Goal: Leave review/rating: Leave review/rating

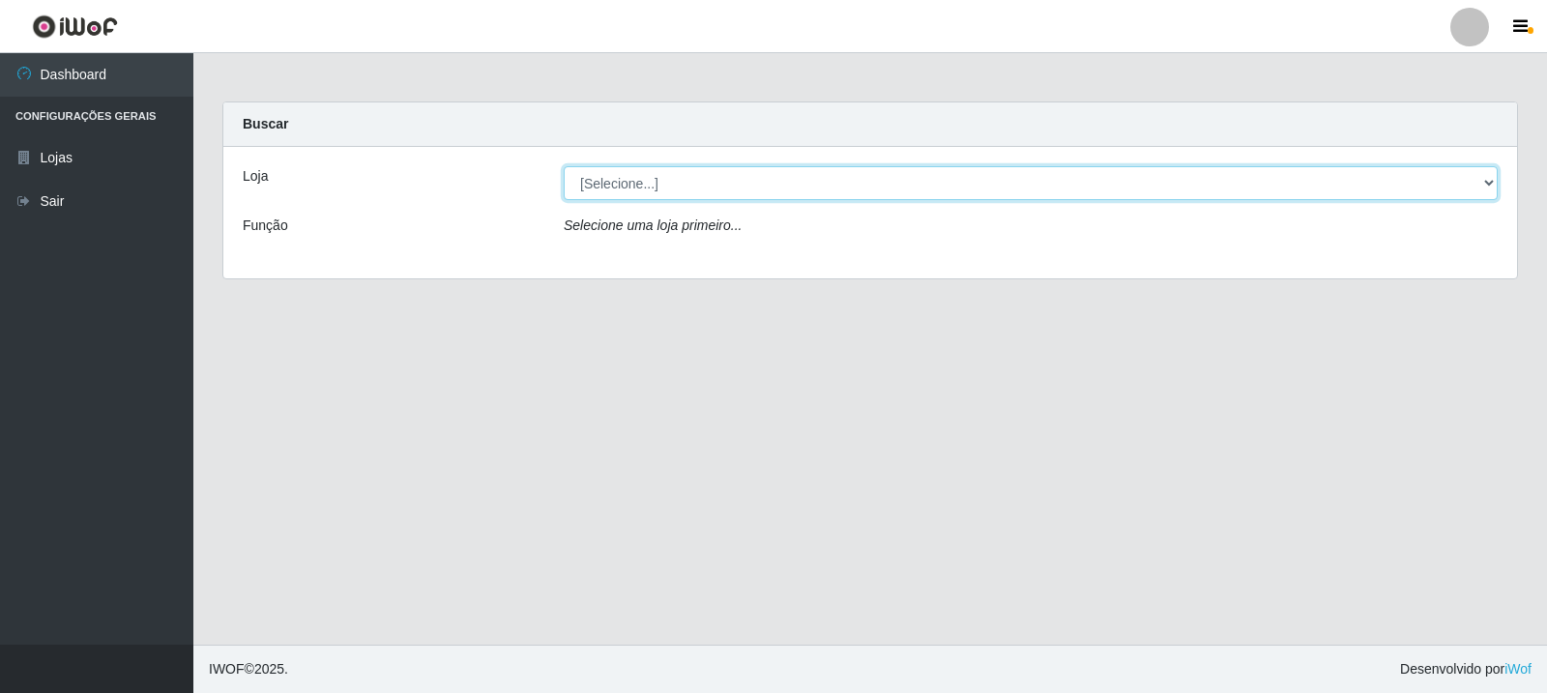
click at [1491, 183] on select "[Selecione...] Rede Compras Supermercados - LOJA 3" at bounding box center [1031, 183] width 934 height 34
select select "162"
click at [564, 166] on select "[Selecione...] Rede Compras Supermercados - LOJA 3" at bounding box center [1031, 183] width 934 height 34
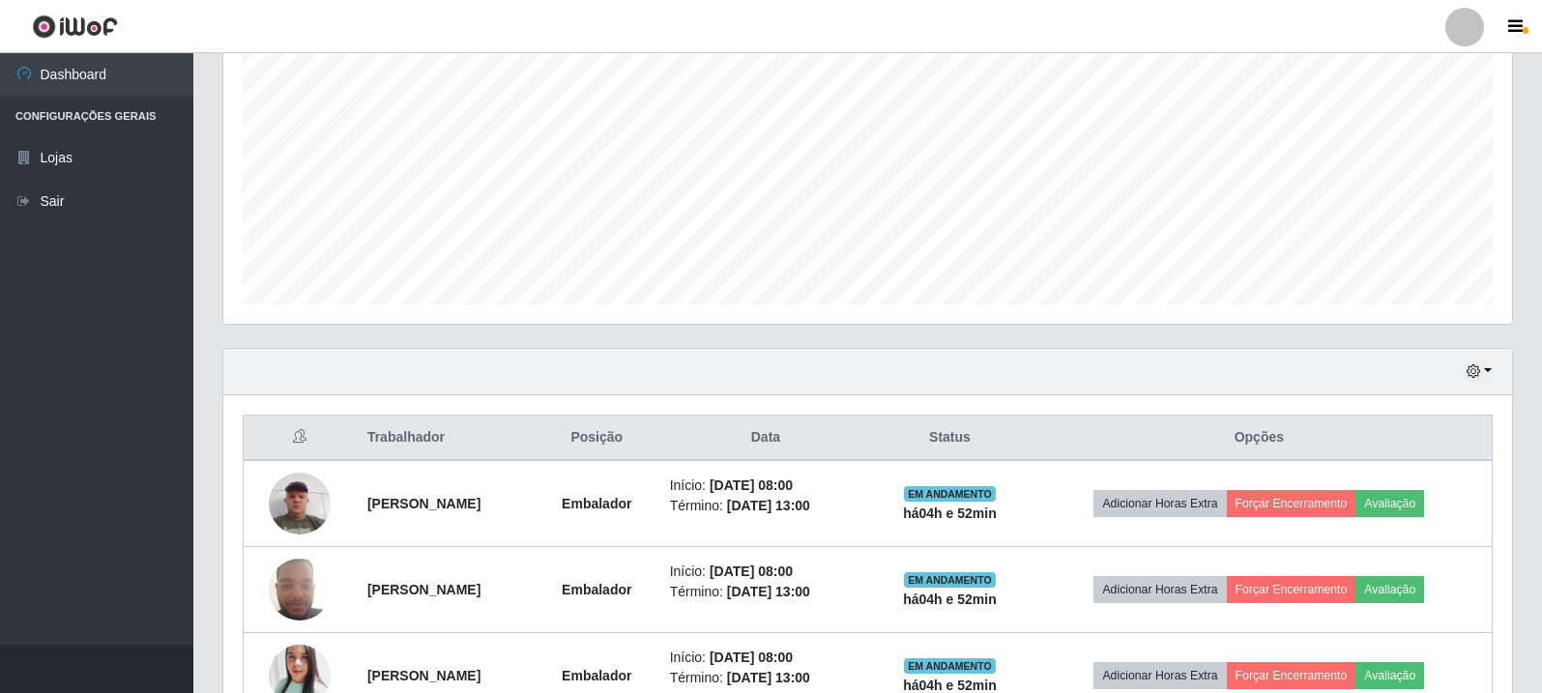
scroll to position [393, 0]
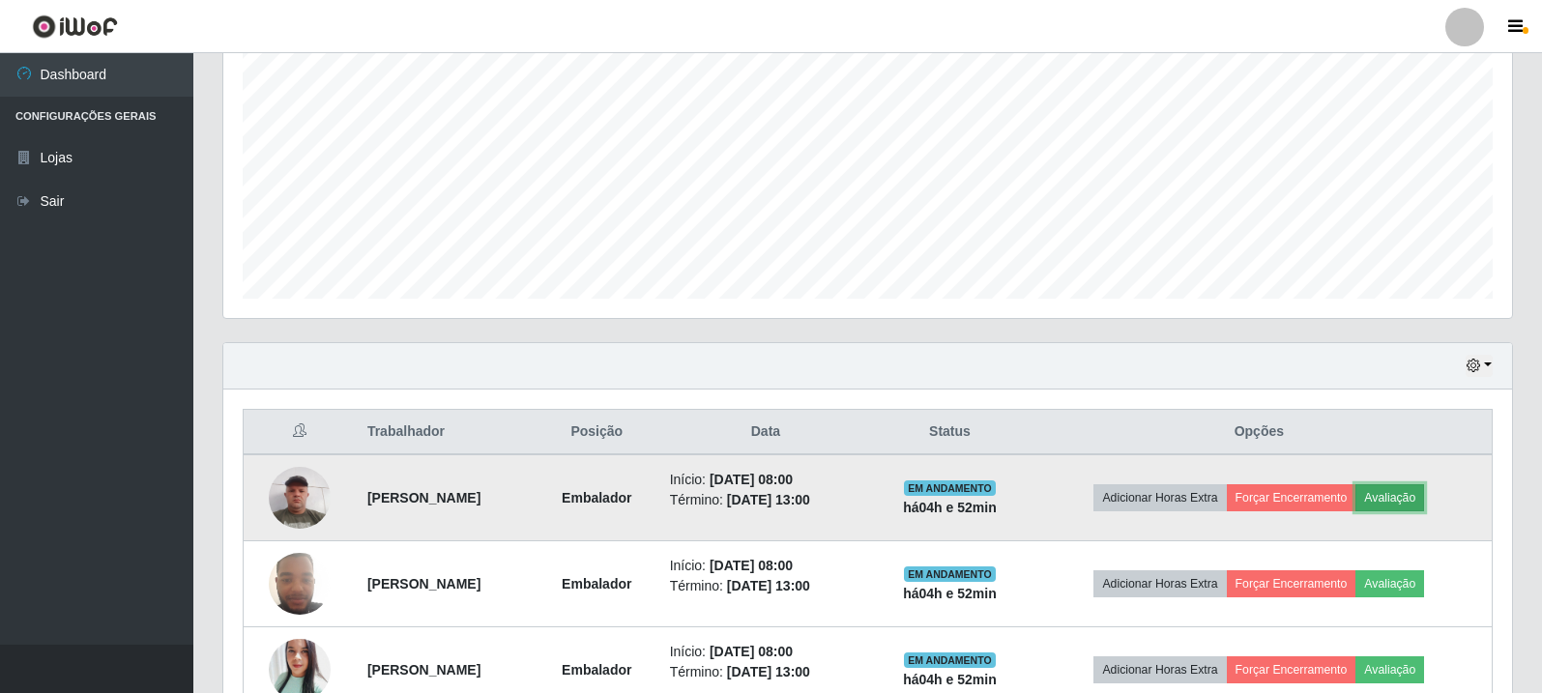
click at [1423, 504] on button "Avaliação" at bounding box center [1390, 497] width 69 height 27
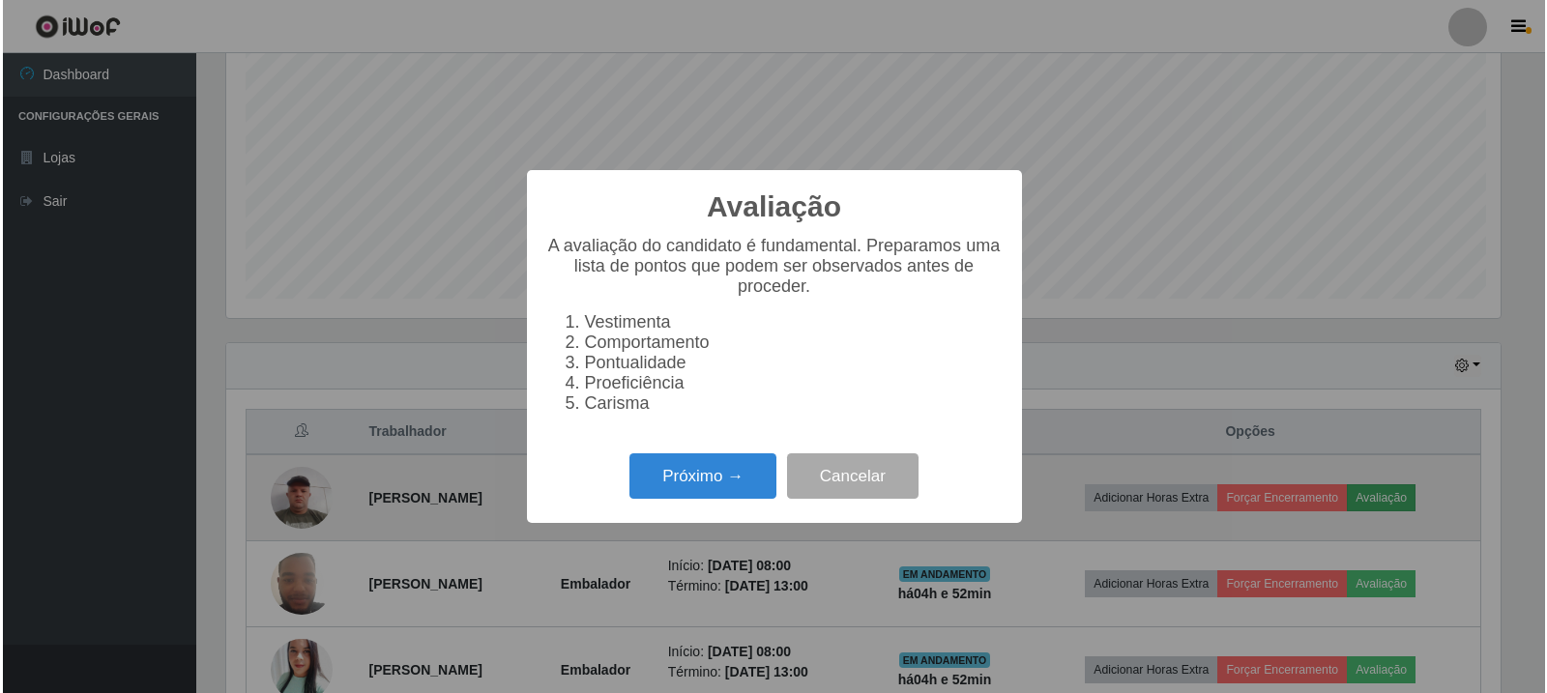
scroll to position [401, 1279]
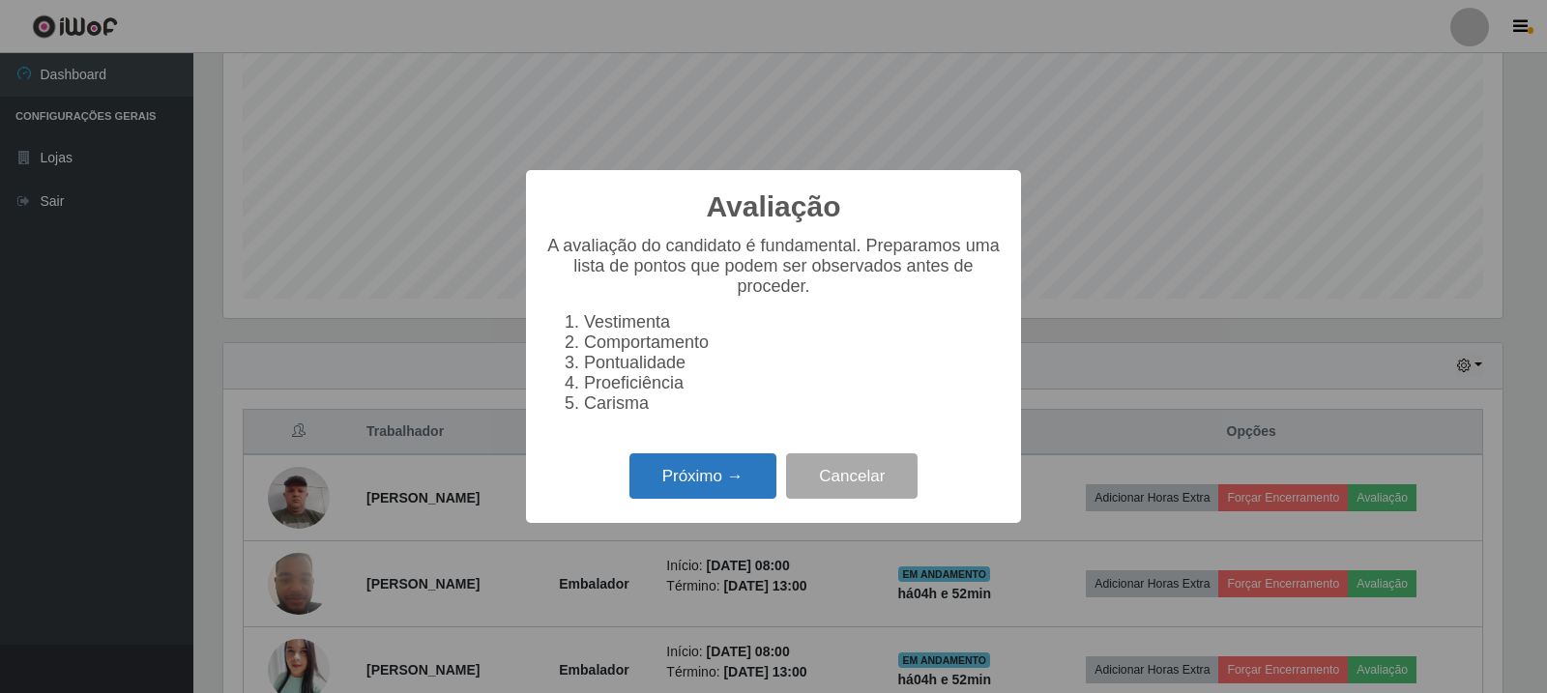
click at [738, 484] on button "Próximo →" at bounding box center [703, 476] width 147 height 45
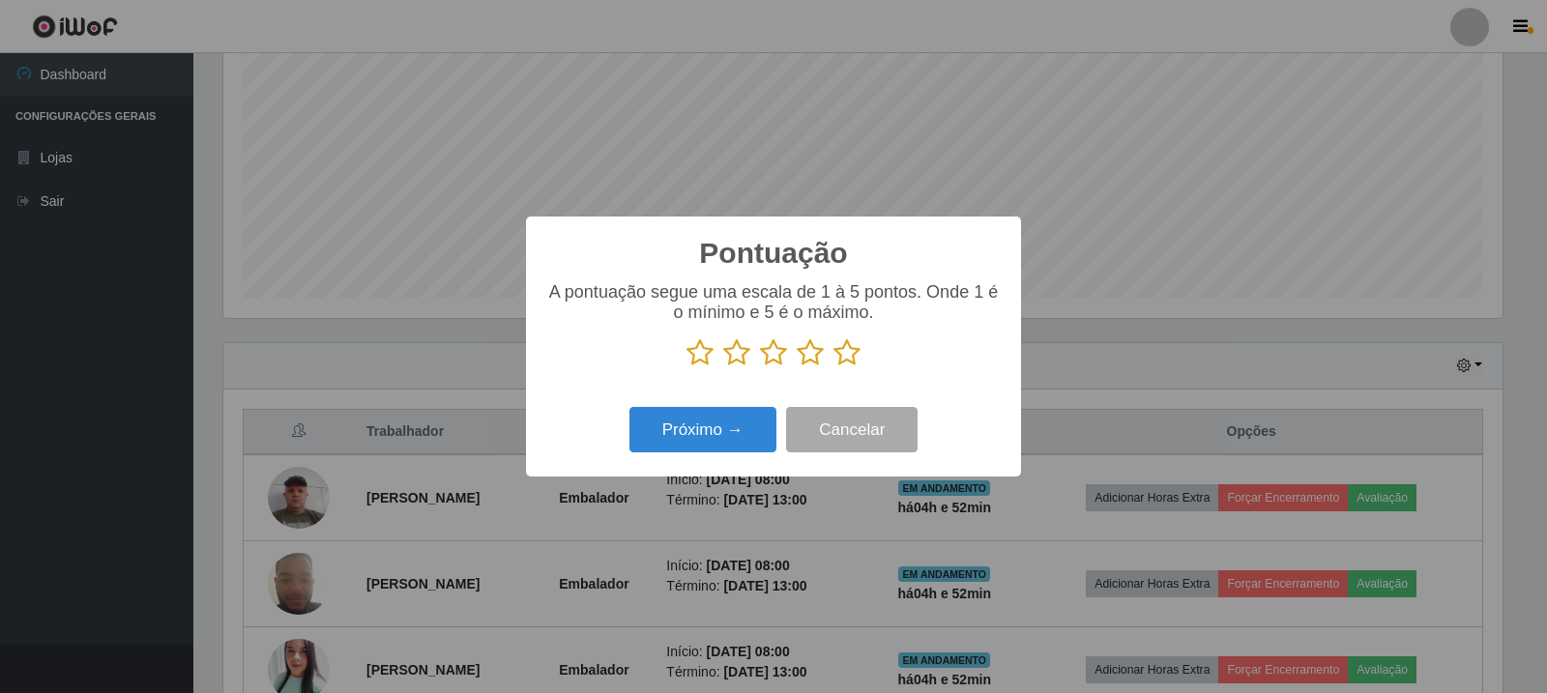
click at [851, 352] on icon at bounding box center [847, 352] width 27 height 29
click at [834, 367] on input "radio" at bounding box center [834, 367] width 0 height 0
click at [736, 426] on button "Próximo →" at bounding box center [703, 429] width 147 height 45
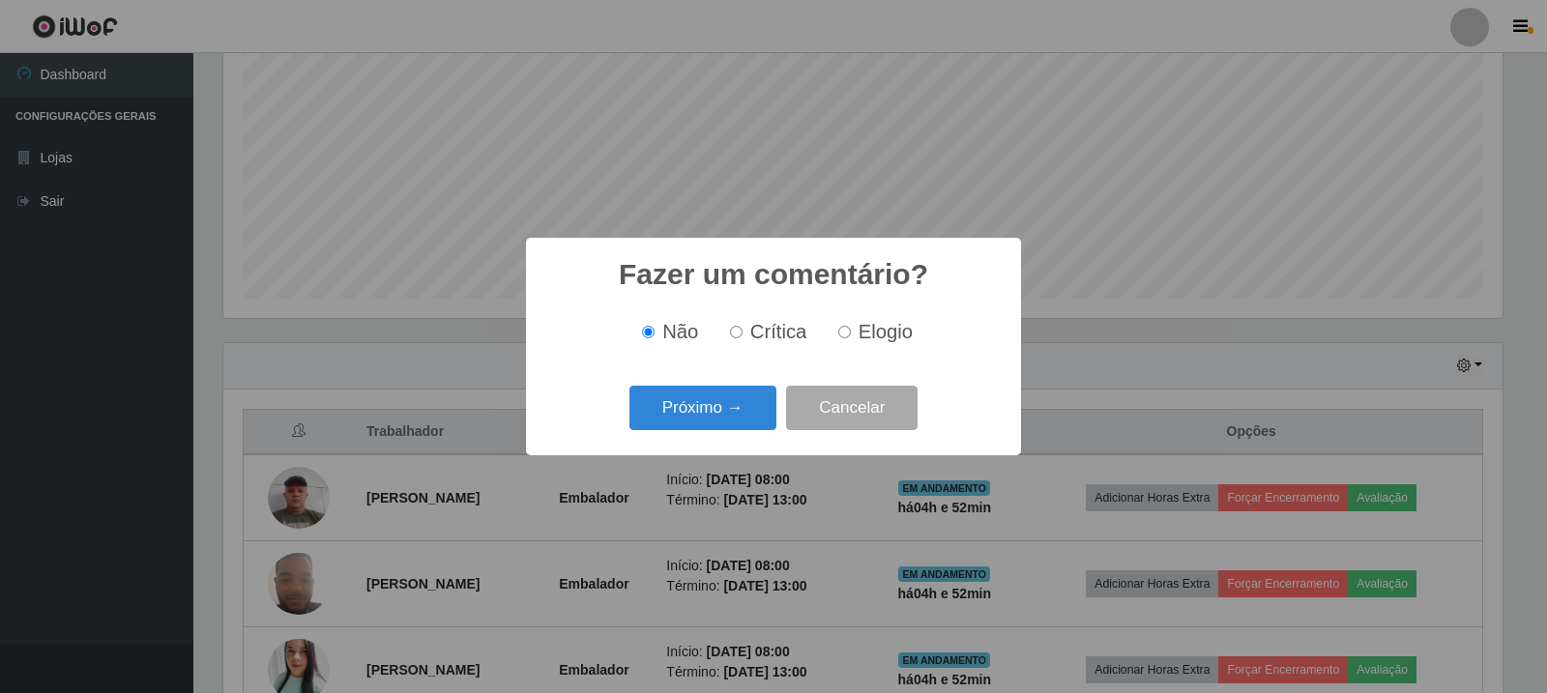
click at [845, 338] on input "Elogio" at bounding box center [844, 332] width 13 height 13
radio input "true"
click at [733, 406] on button "Próximo →" at bounding box center [703, 408] width 147 height 45
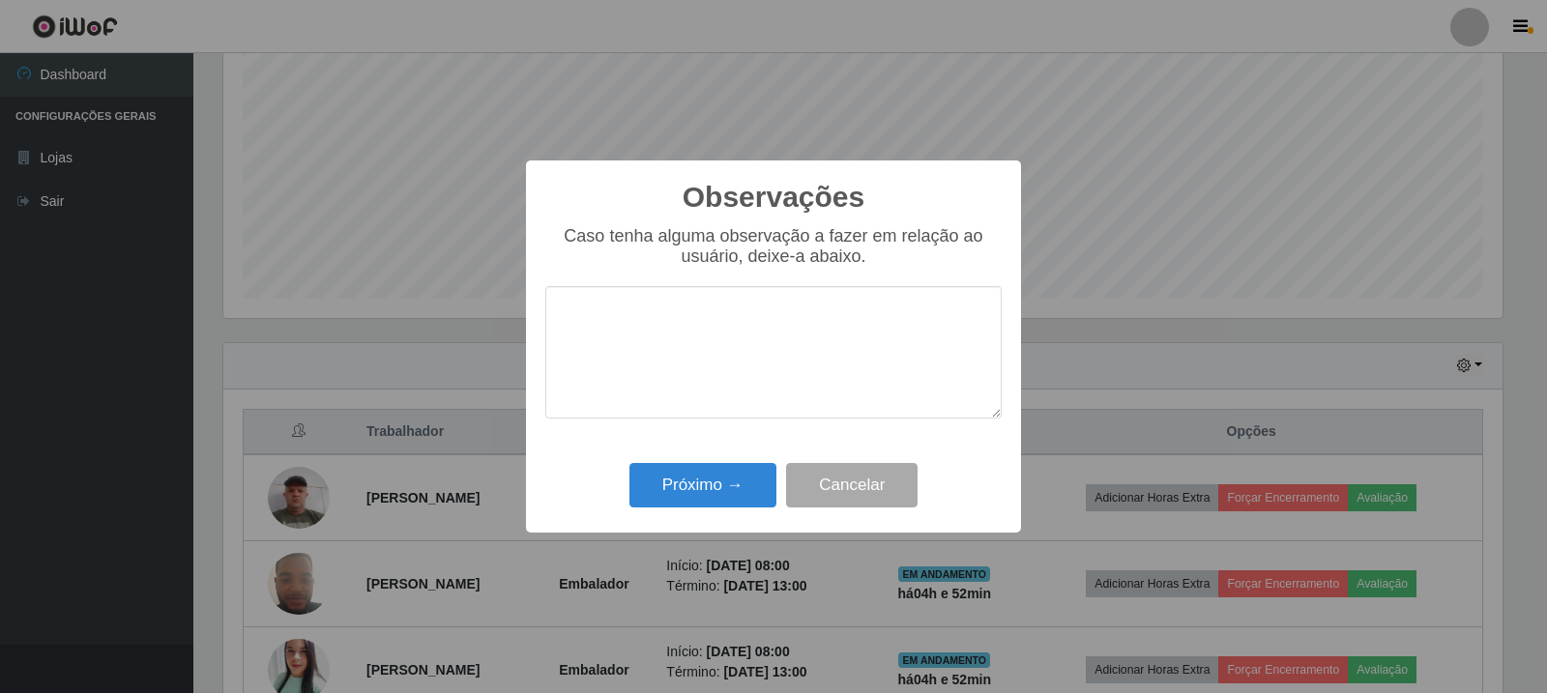
click at [746, 322] on textarea at bounding box center [773, 352] width 456 height 132
drag, startPoint x: 768, startPoint y: 320, endPoint x: 503, endPoint y: 324, distance: 265.0
click at [503, 324] on div "Observações × Caso tenha alguma observação a fazer em relação ao usuário, deixe…" at bounding box center [773, 346] width 1547 height 693
type textarea "atendeu as expectativas"
click at [717, 486] on button "Próximo →" at bounding box center [703, 485] width 147 height 45
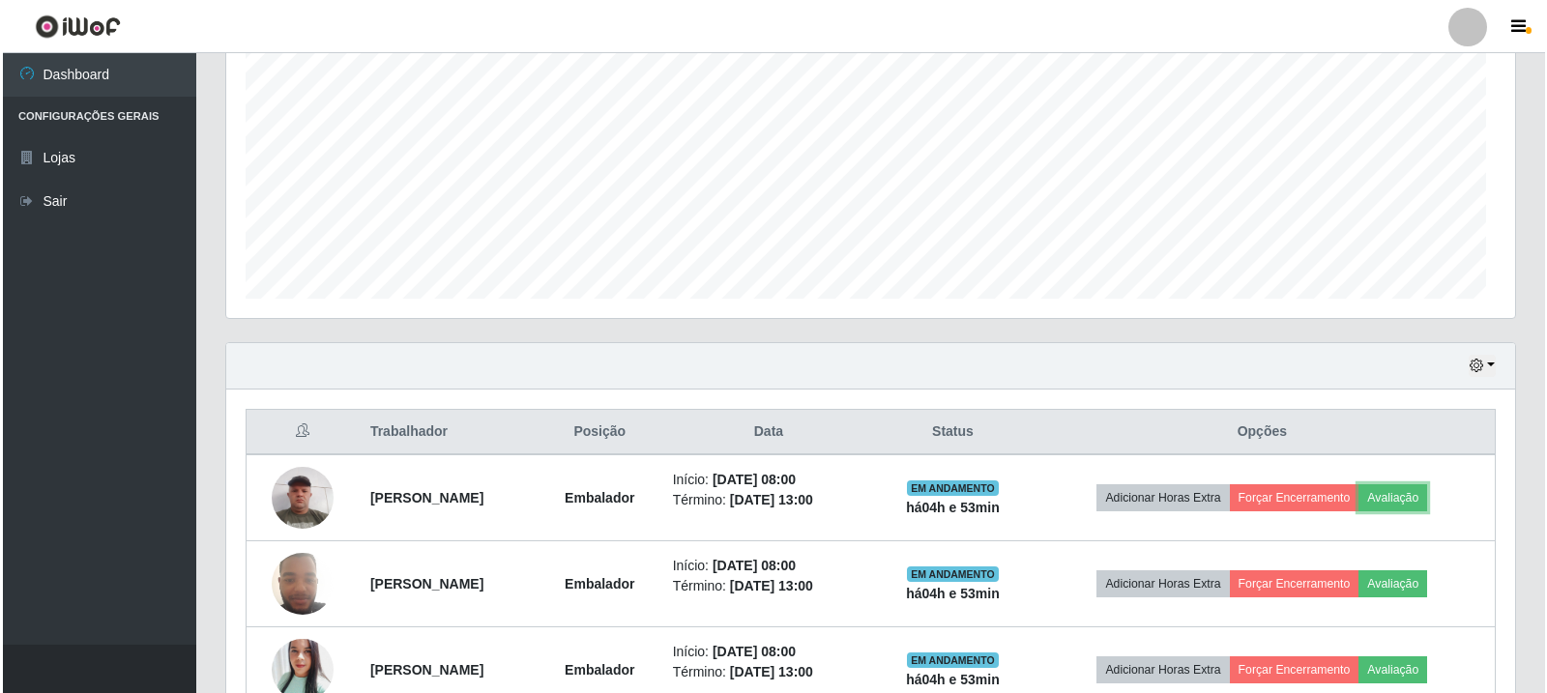
scroll to position [401, 1289]
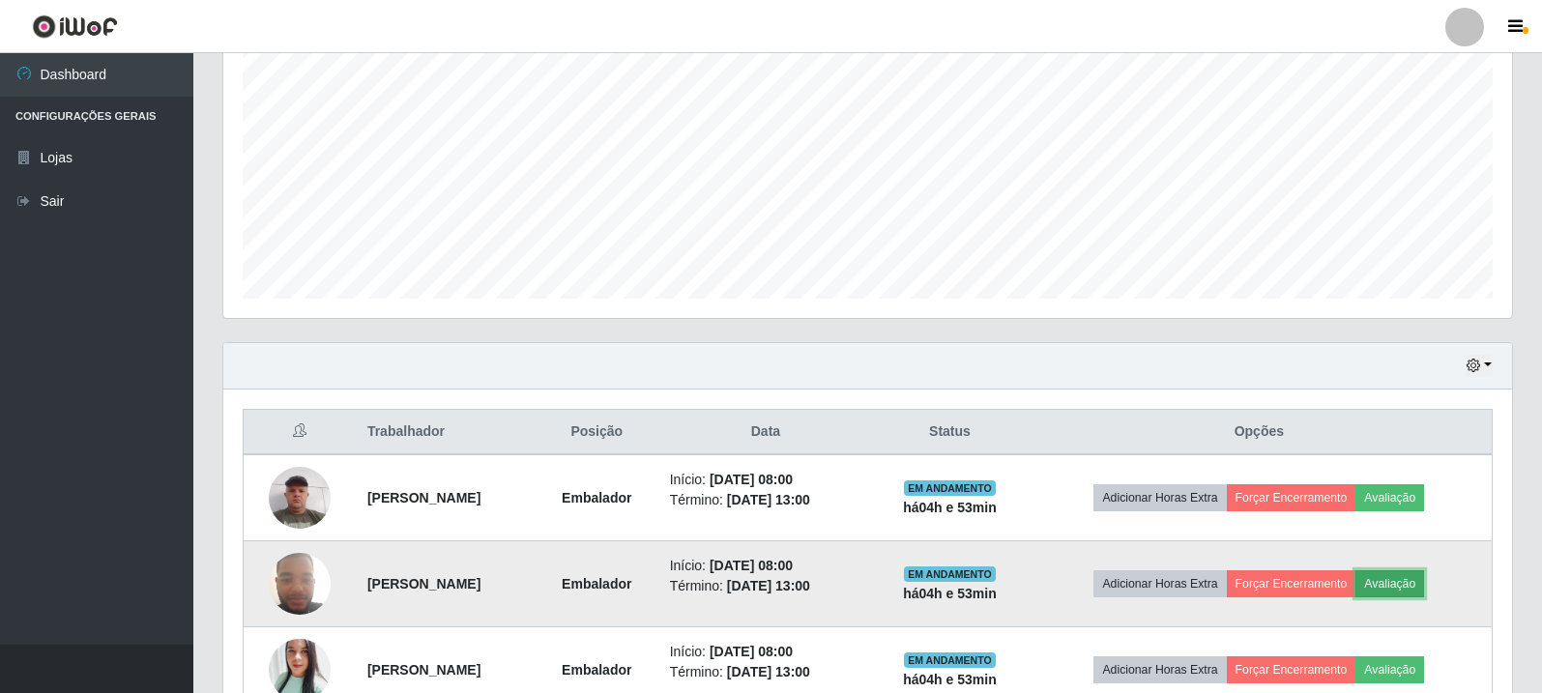
click at [1424, 587] on button "Avaliação" at bounding box center [1390, 584] width 69 height 27
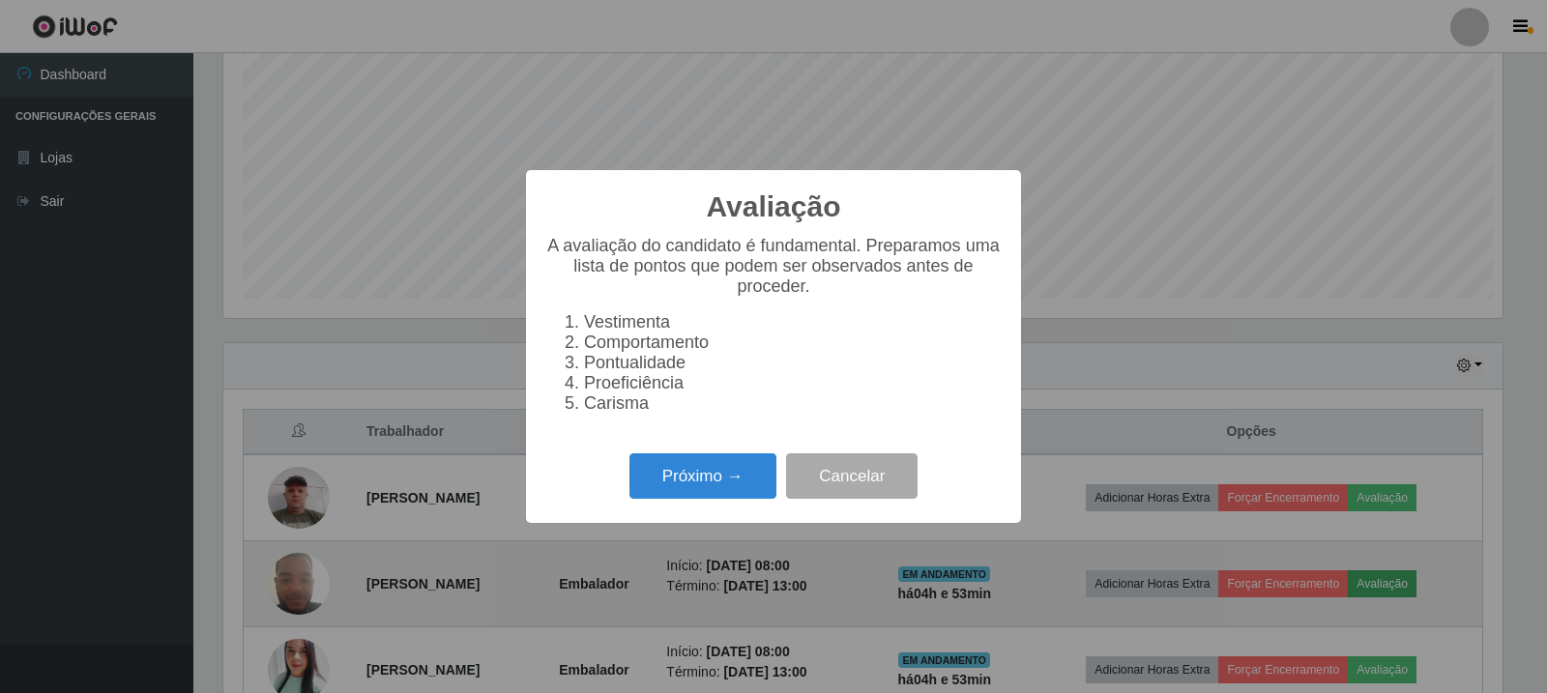
scroll to position [401, 1279]
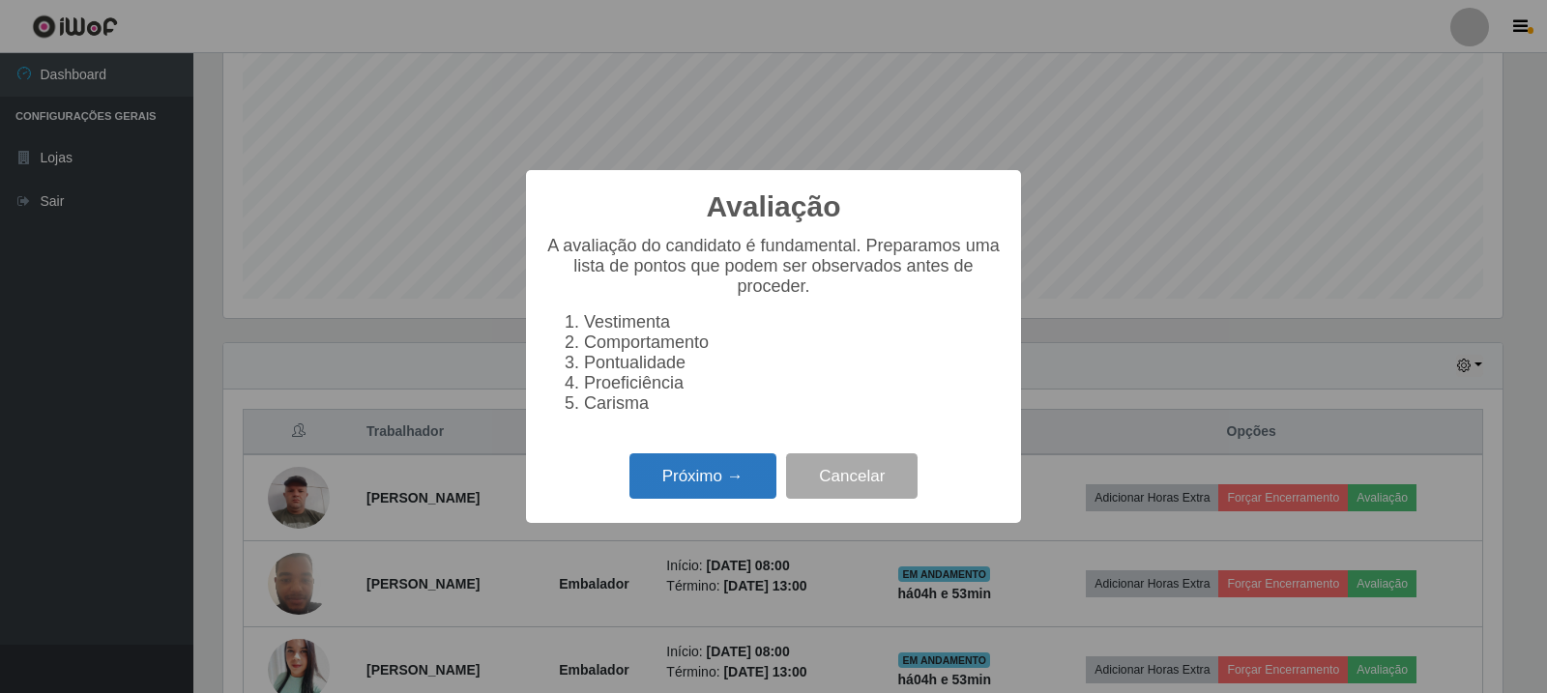
click at [685, 488] on button "Próximo →" at bounding box center [703, 476] width 147 height 45
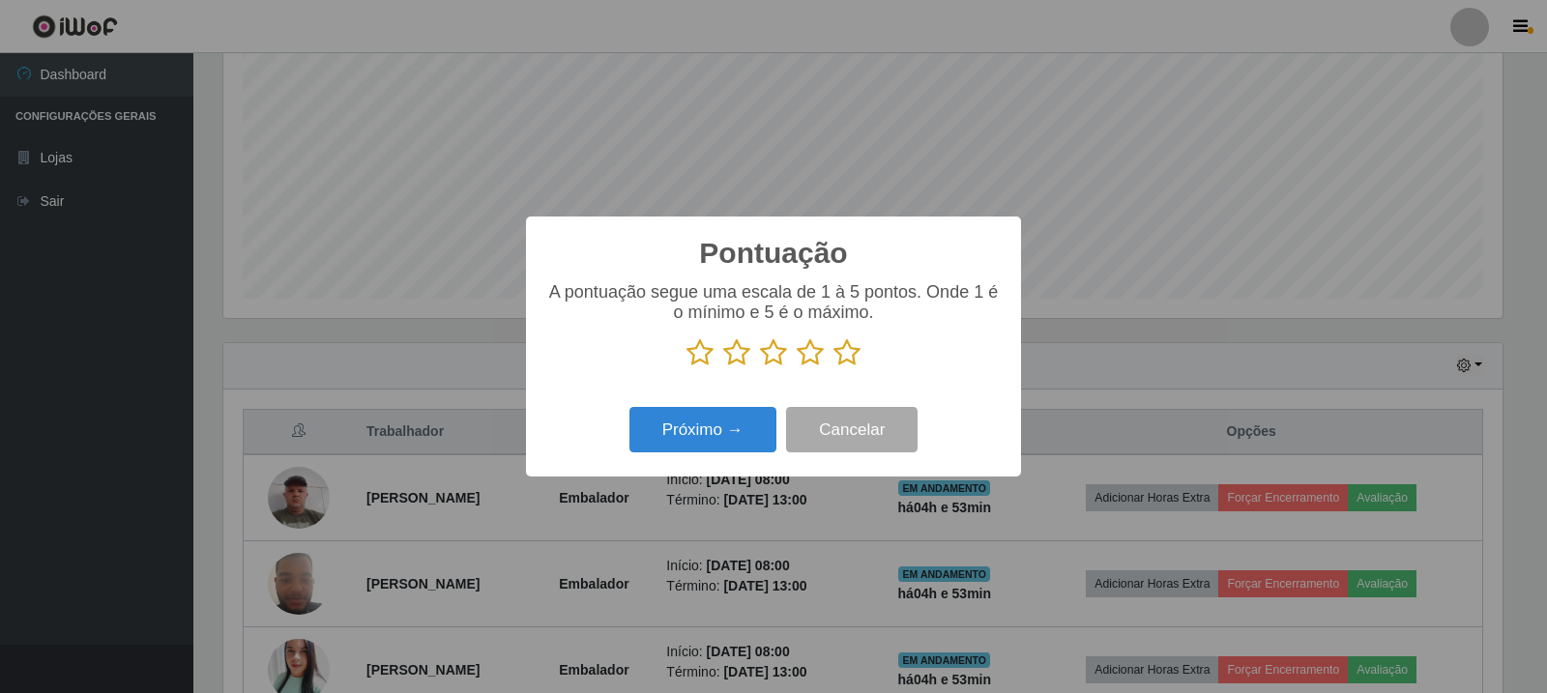
scroll to position [966649, 965770]
click at [851, 354] on icon at bounding box center [847, 352] width 27 height 29
click at [834, 367] on input "radio" at bounding box center [834, 367] width 0 height 0
click at [725, 444] on button "Próximo →" at bounding box center [703, 429] width 147 height 45
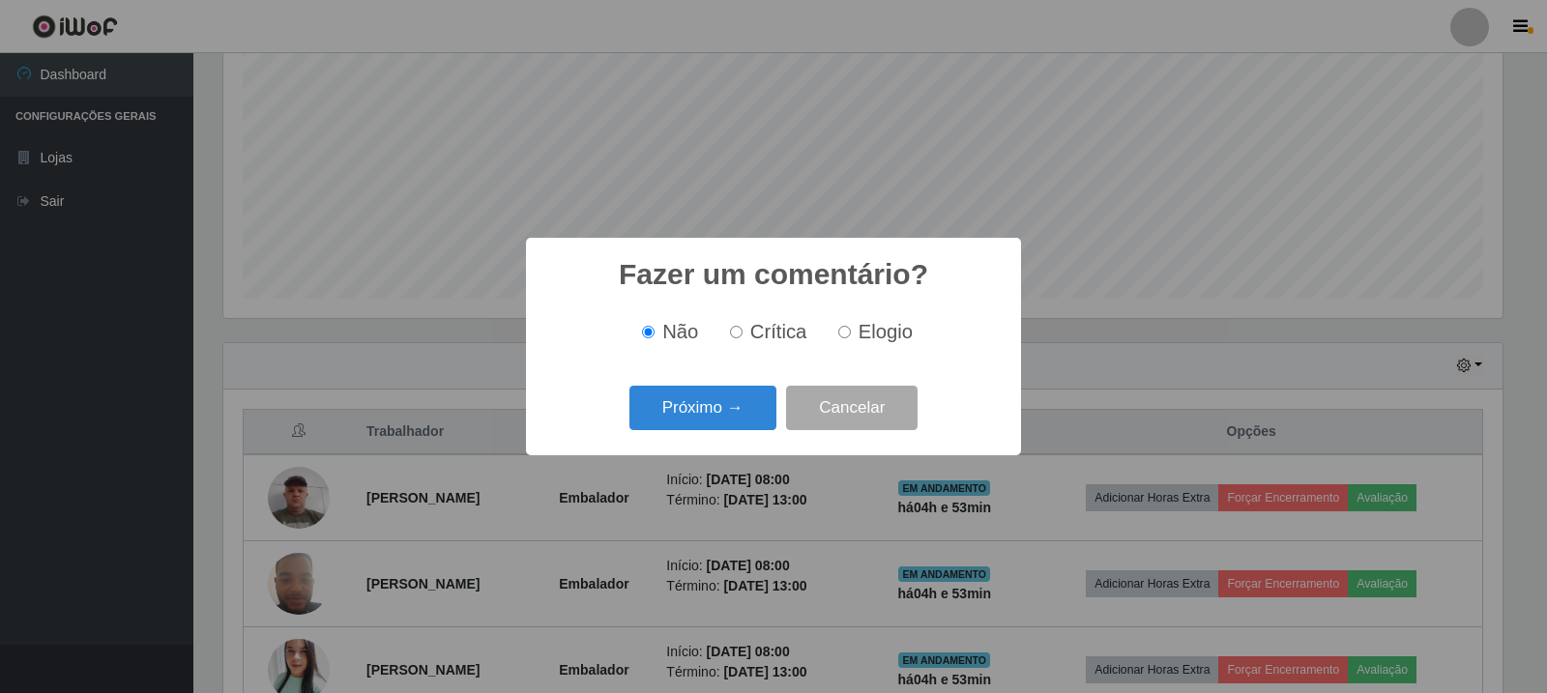
click at [846, 338] on input "Elogio" at bounding box center [844, 332] width 13 height 13
radio input "true"
click at [743, 417] on button "Próximo →" at bounding box center [703, 408] width 147 height 45
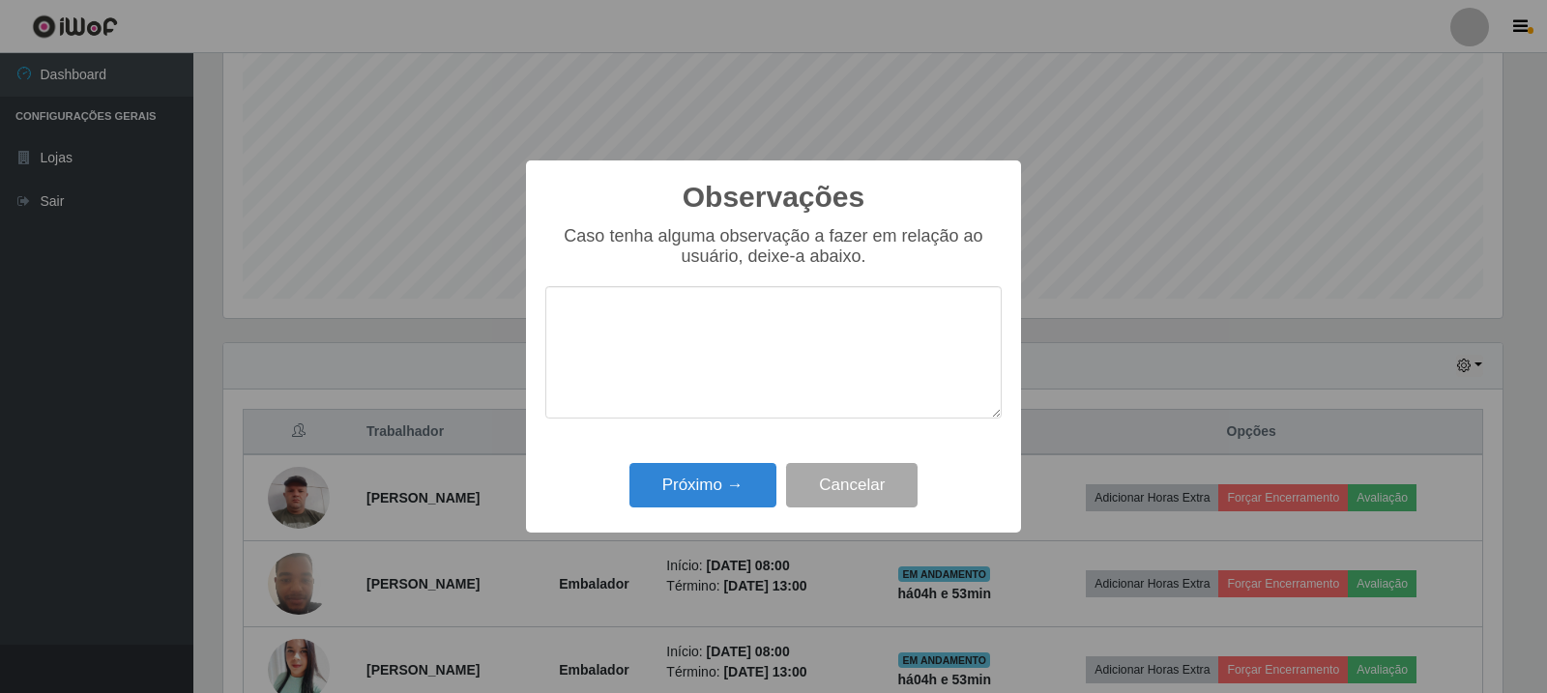
click at [751, 334] on textarea at bounding box center [773, 352] width 456 height 132
type textarea "atendeu as expectativas"
click at [726, 493] on button "Próximo →" at bounding box center [703, 485] width 147 height 45
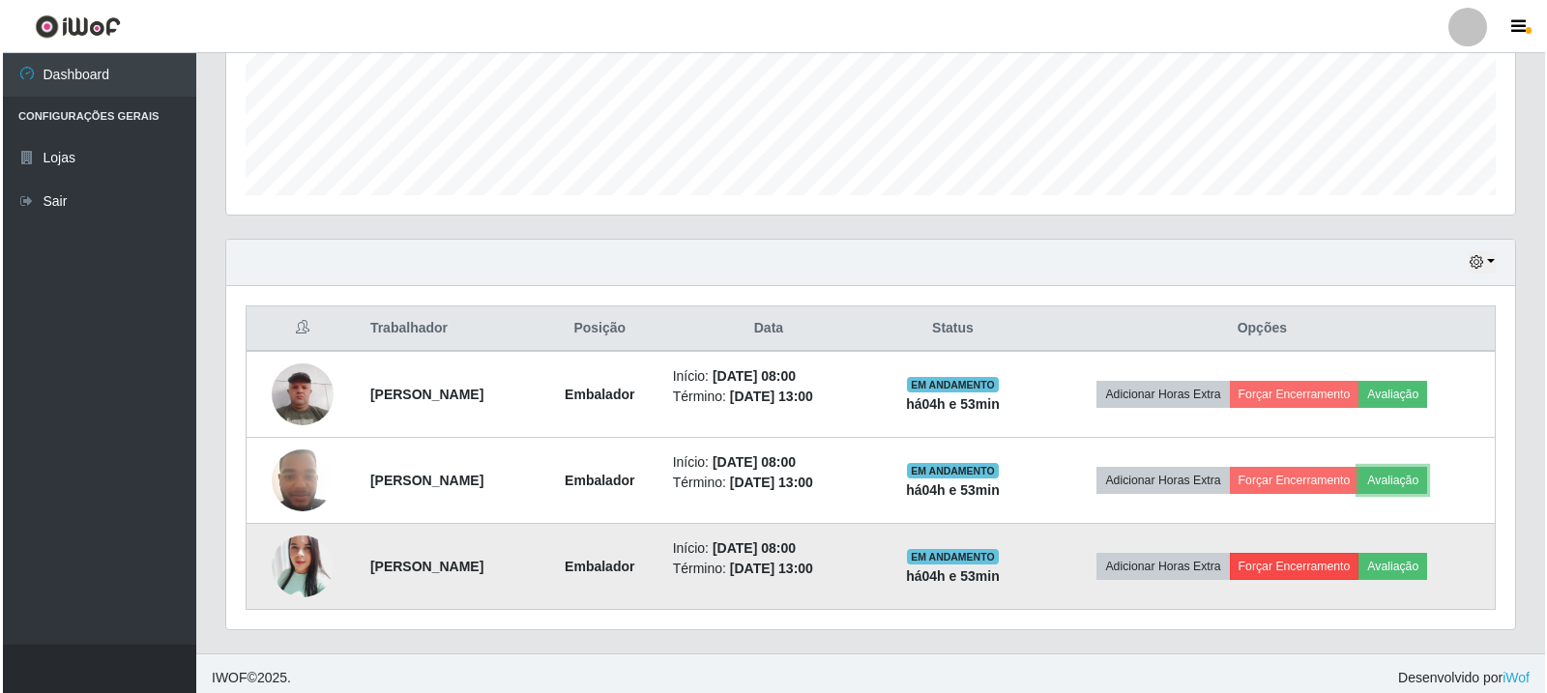
scroll to position [505, 0]
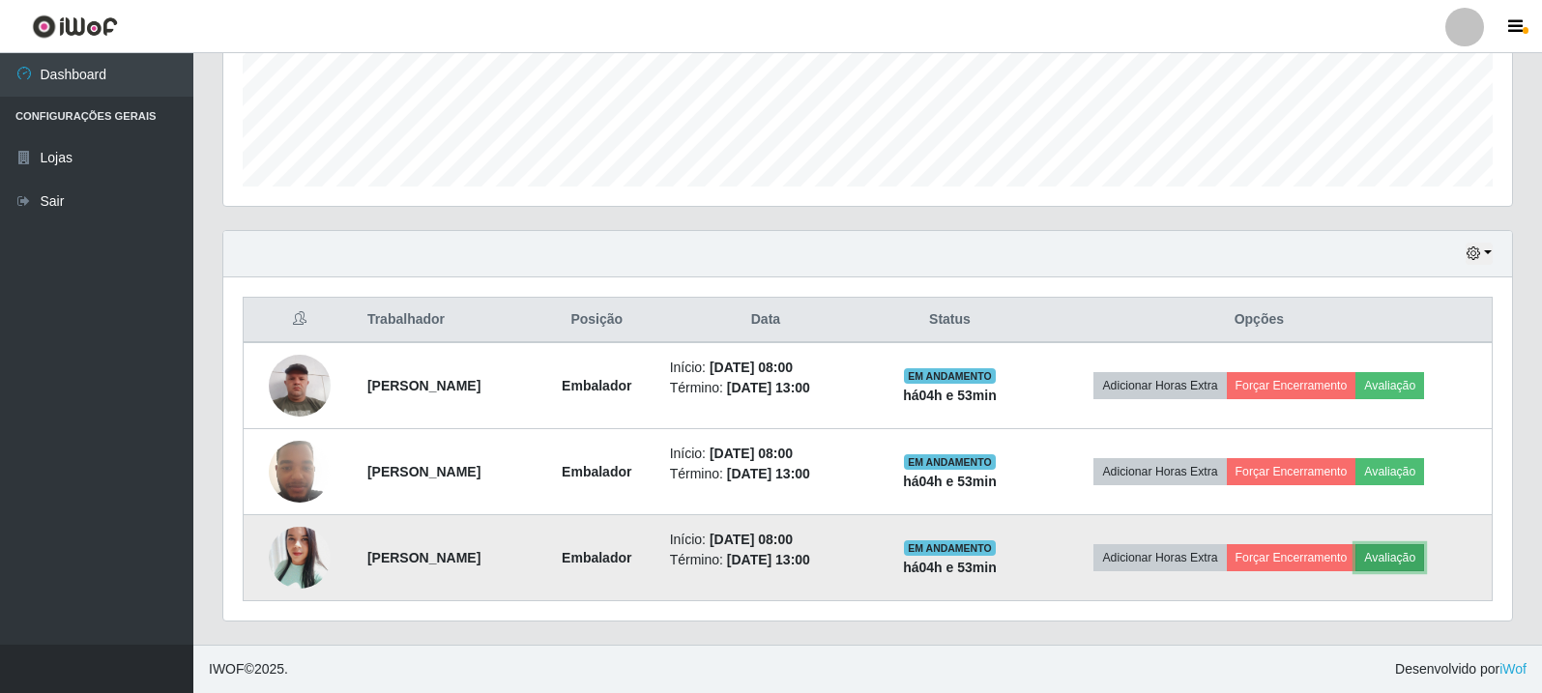
click at [1415, 558] on button "Avaliação" at bounding box center [1390, 557] width 69 height 27
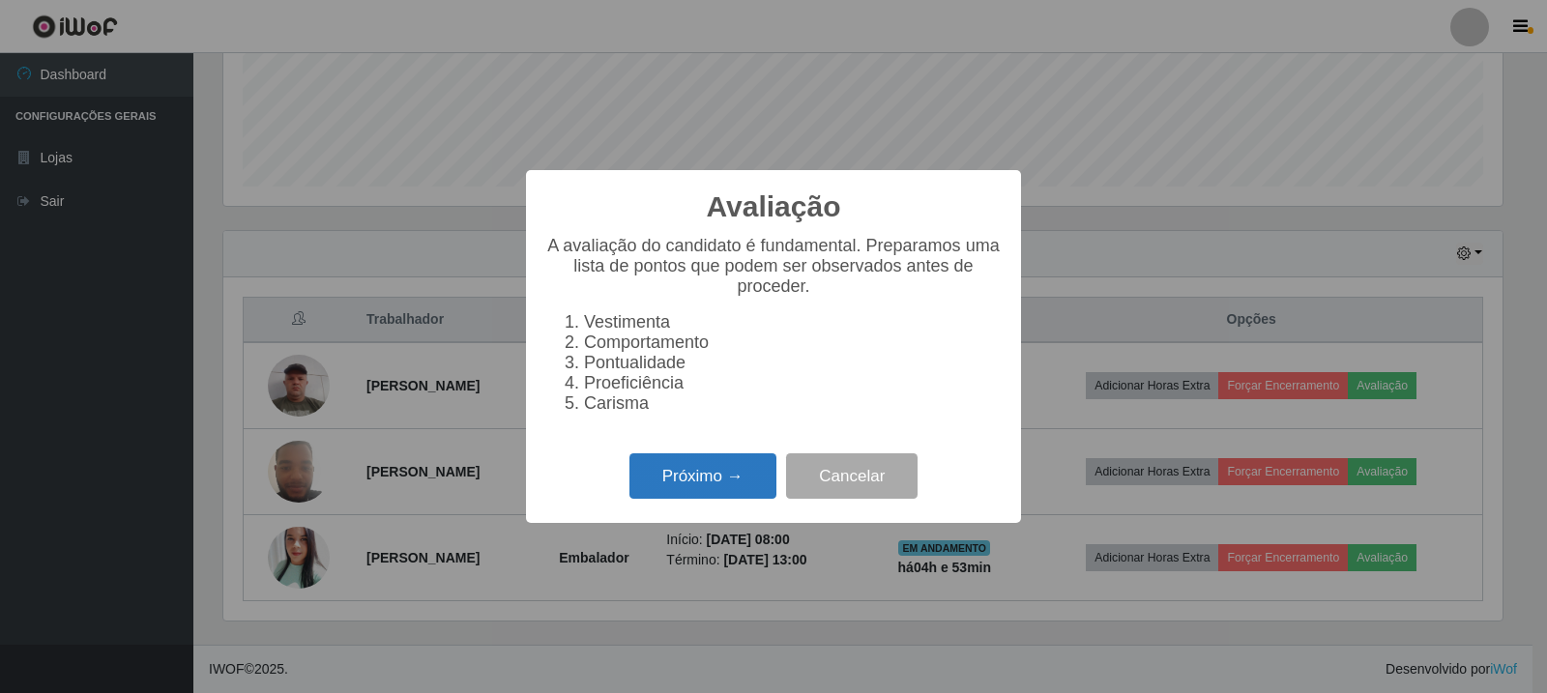
click at [690, 499] on button "Próximo →" at bounding box center [703, 476] width 147 height 45
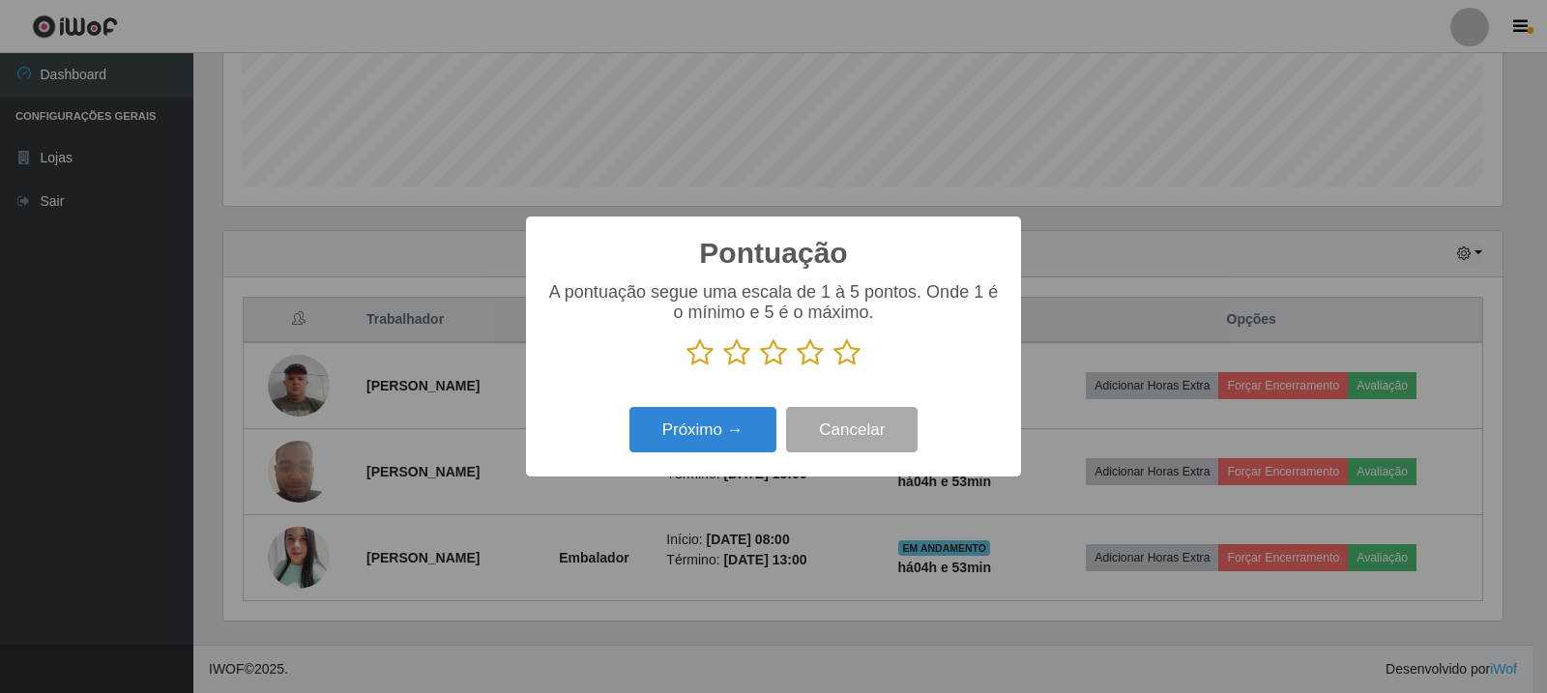
click at [847, 352] on icon at bounding box center [847, 352] width 27 height 29
click at [834, 367] on input "radio" at bounding box center [834, 367] width 0 height 0
click at [718, 426] on button "Próximo →" at bounding box center [703, 429] width 147 height 45
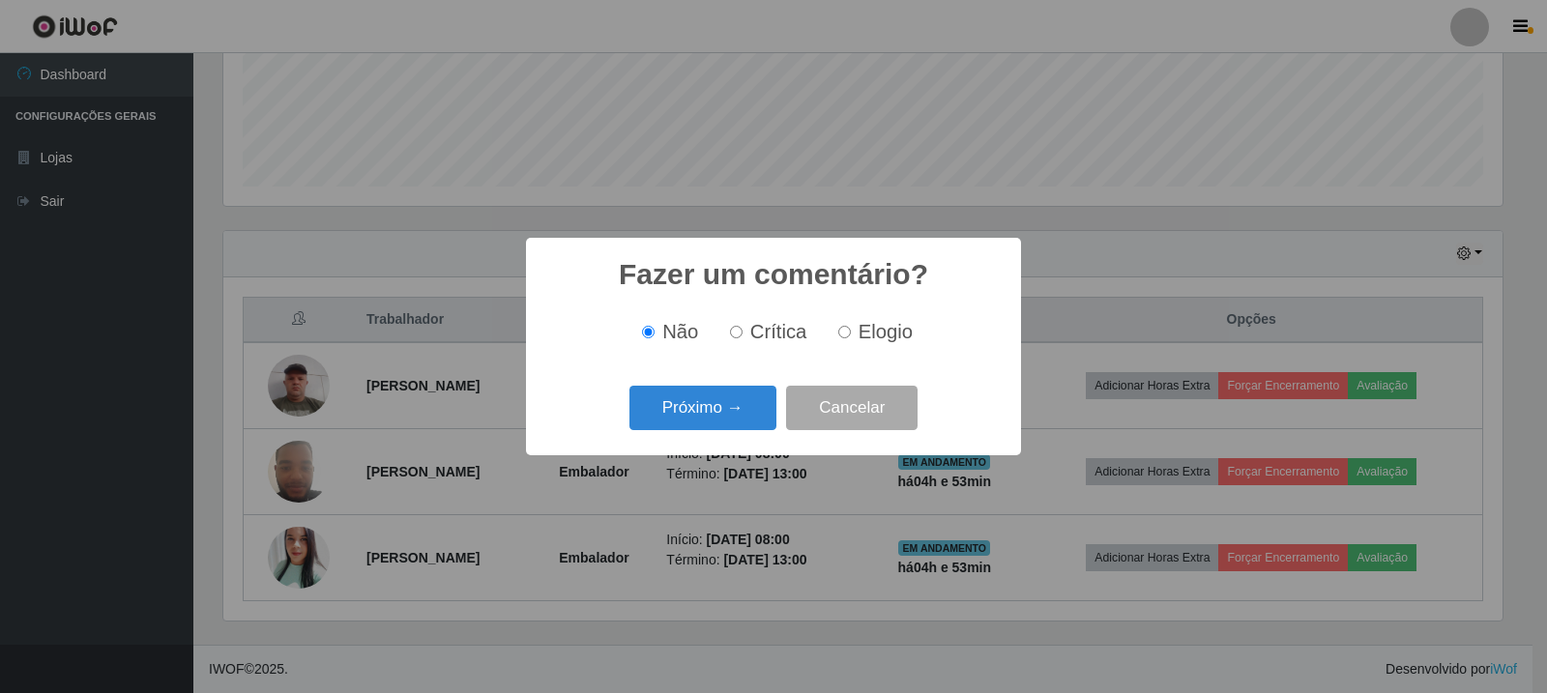
click at [841, 333] on input "Elogio" at bounding box center [844, 332] width 13 height 13
radio input "true"
click at [726, 413] on button "Próximo →" at bounding box center [703, 408] width 147 height 45
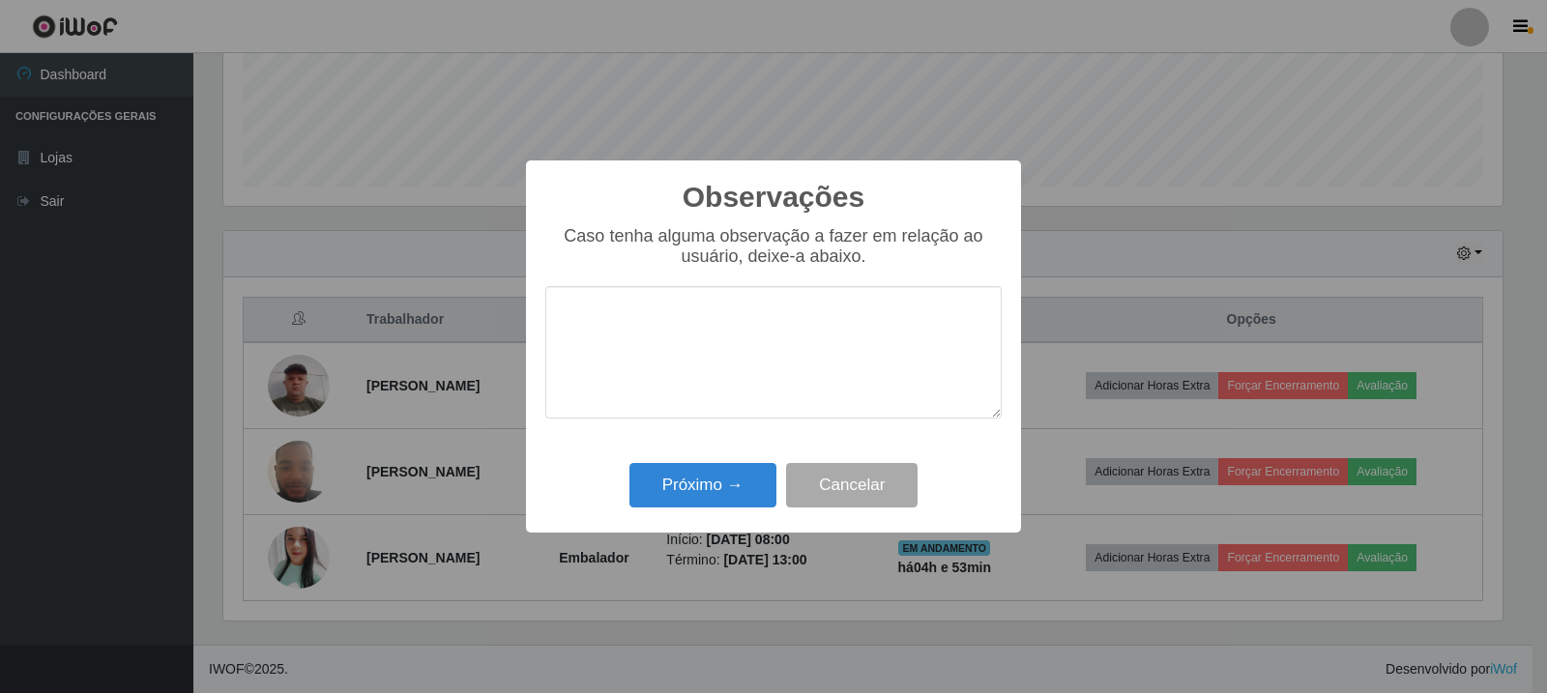
click at [722, 330] on textarea at bounding box center [773, 352] width 456 height 132
type textarea "atendeu as expectativas"
click at [723, 491] on button "Próximo →" at bounding box center [703, 485] width 147 height 45
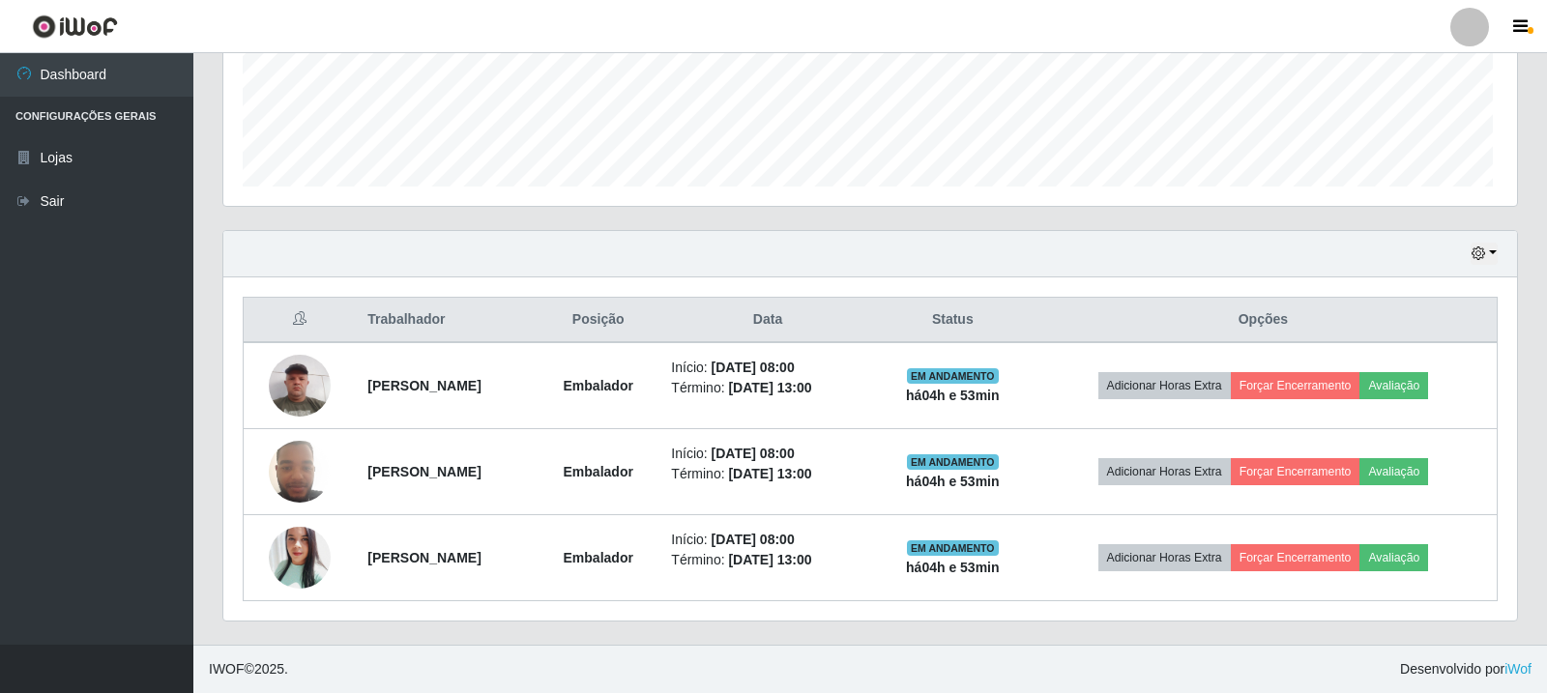
scroll to position [401, 1289]
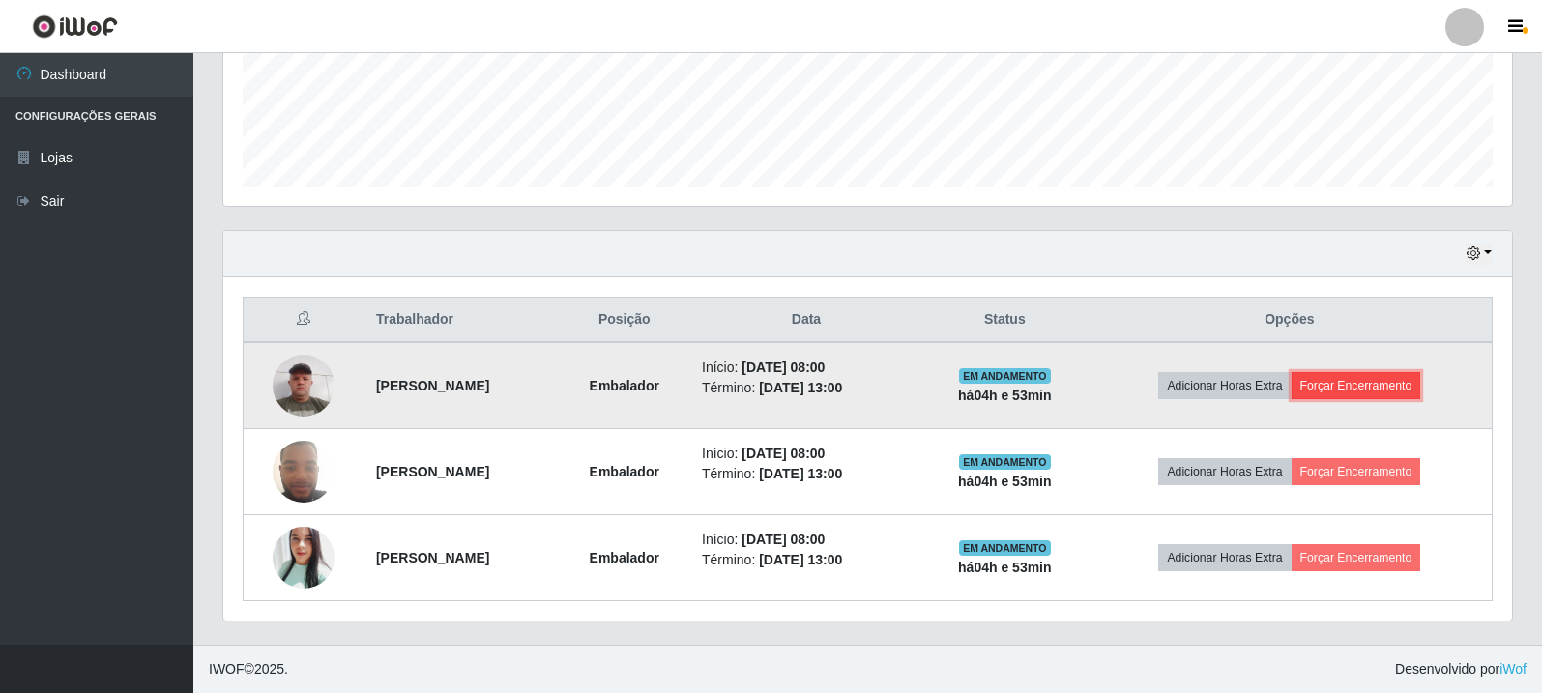
click at [1390, 379] on button "Forçar Encerramento" at bounding box center [1357, 385] width 130 height 27
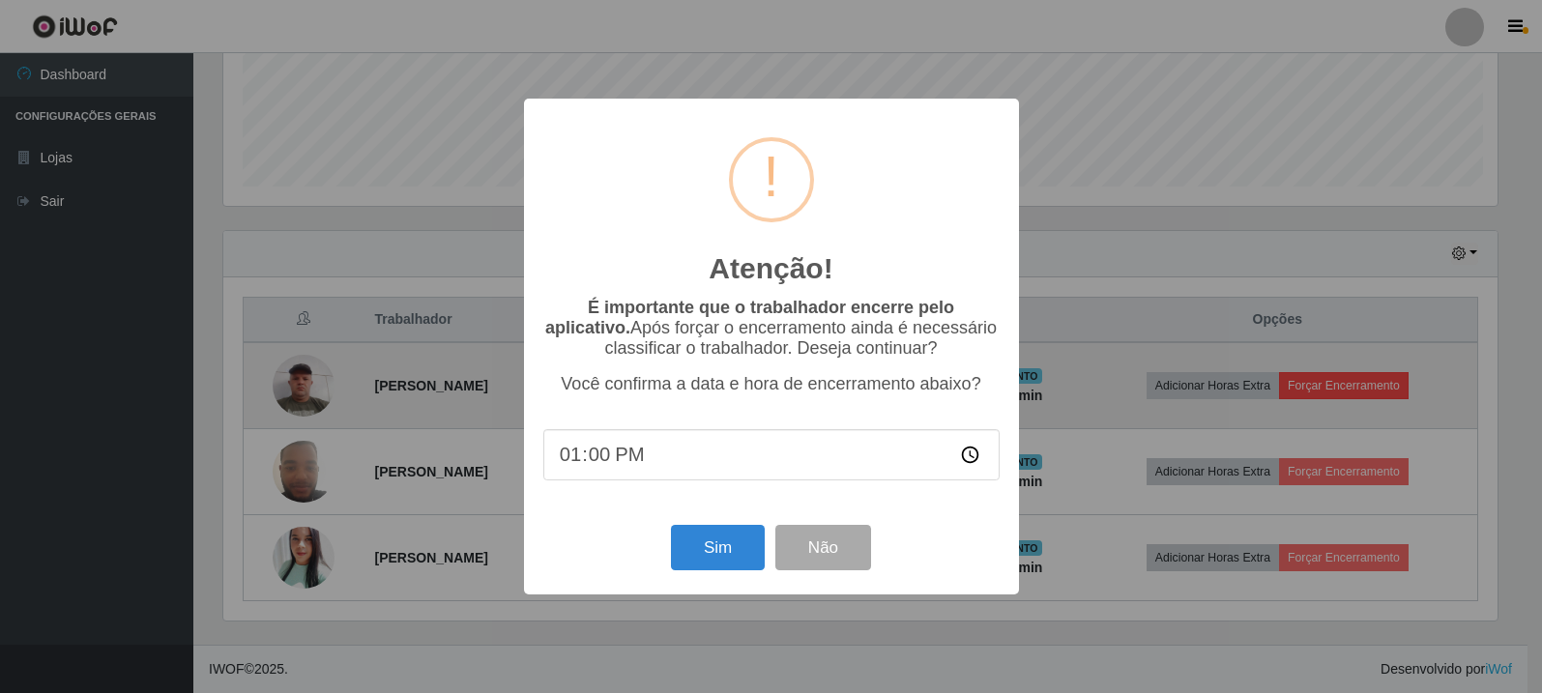
scroll to position [401, 1279]
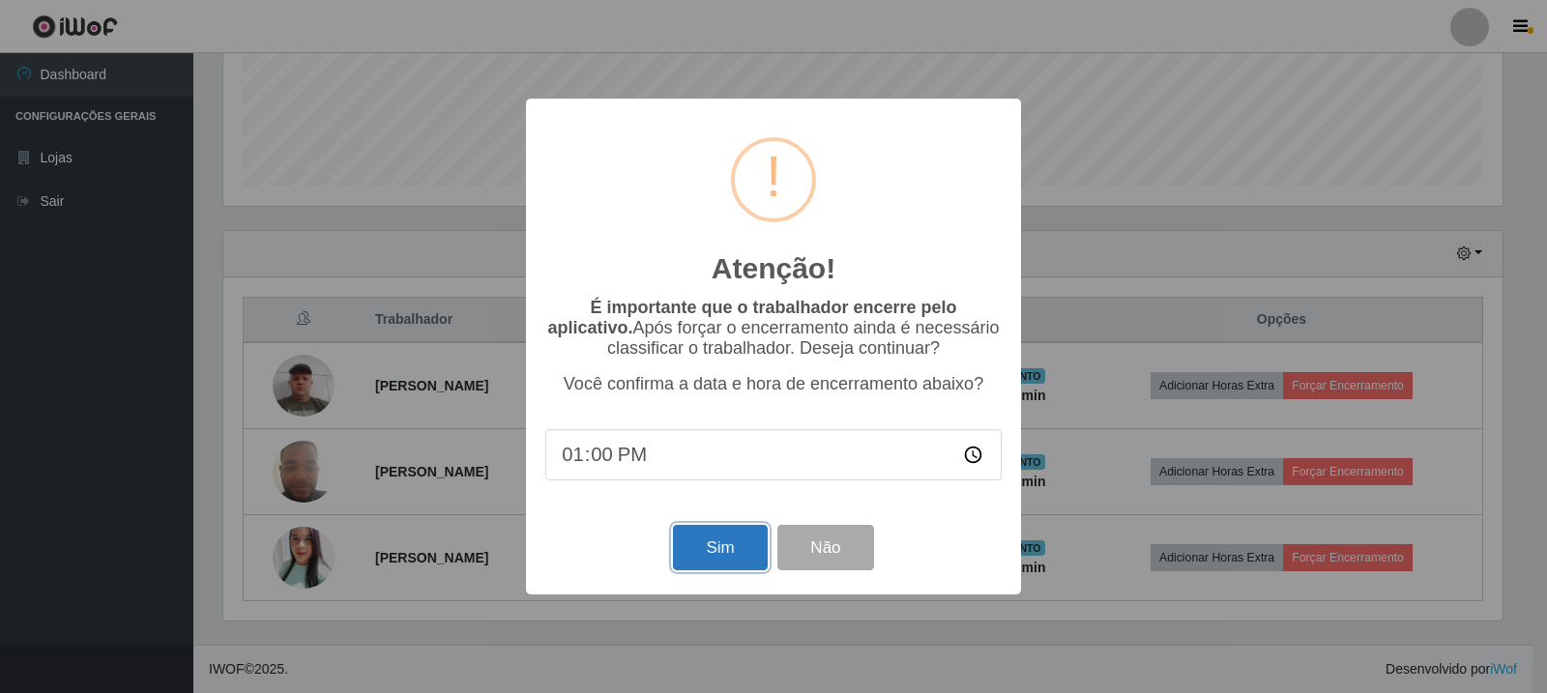
click at [716, 549] on button "Sim" at bounding box center [720, 547] width 94 height 45
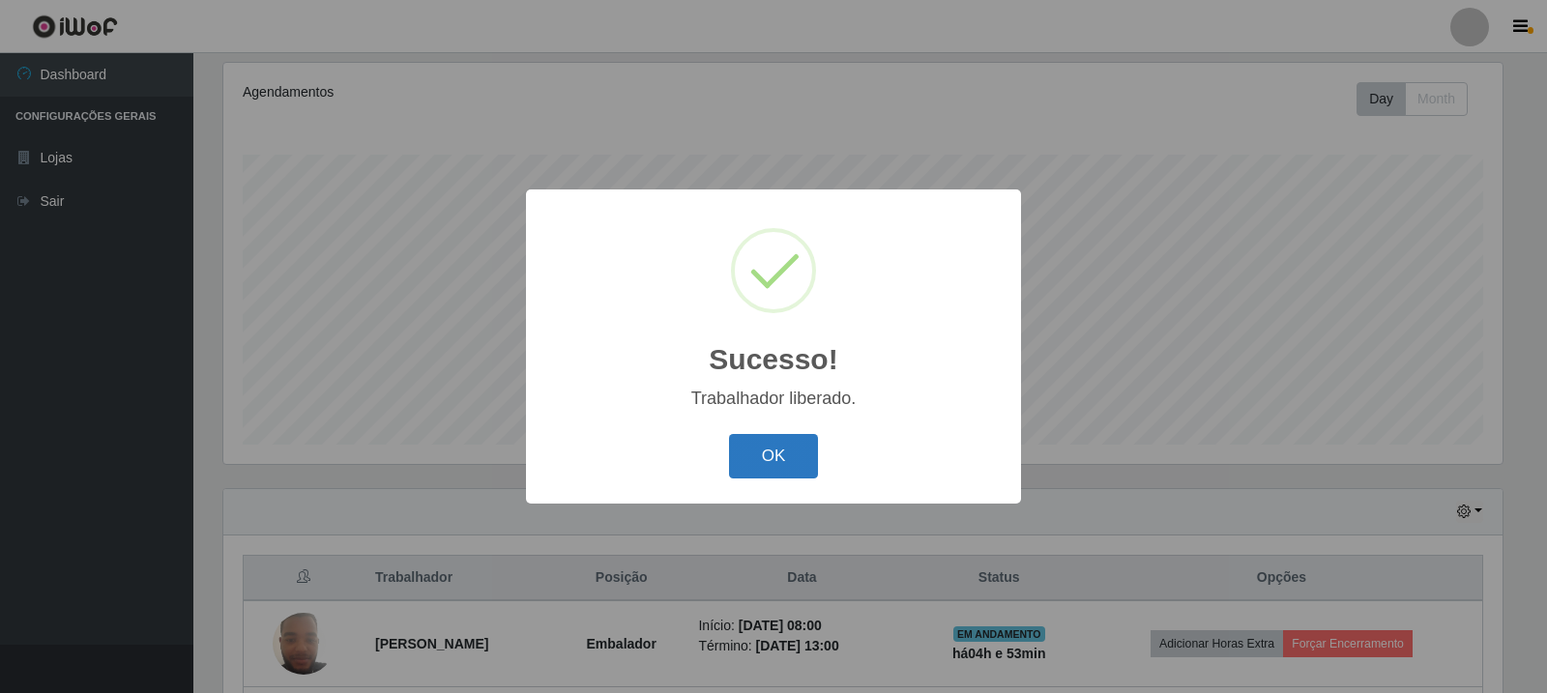
click at [772, 454] on button "OK" at bounding box center [774, 456] width 90 height 45
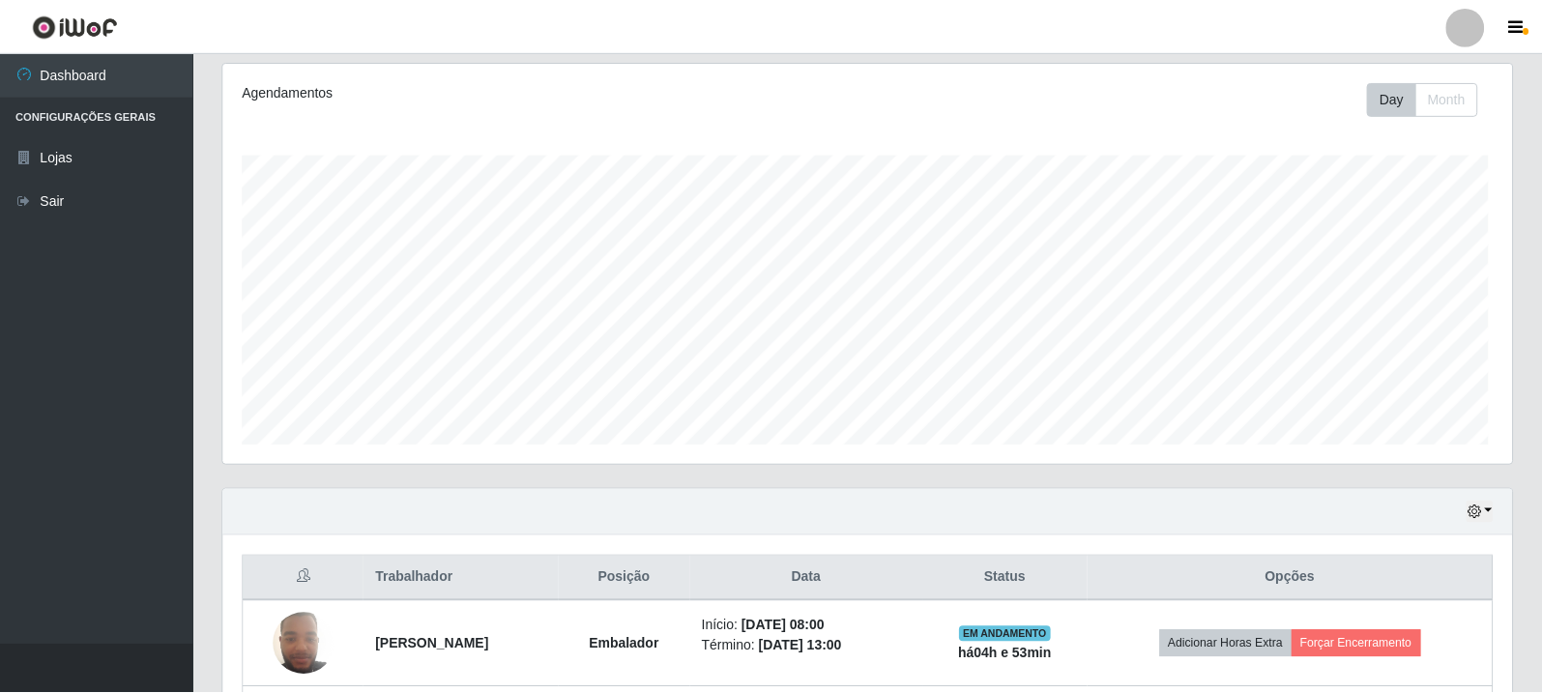
scroll to position [0, 0]
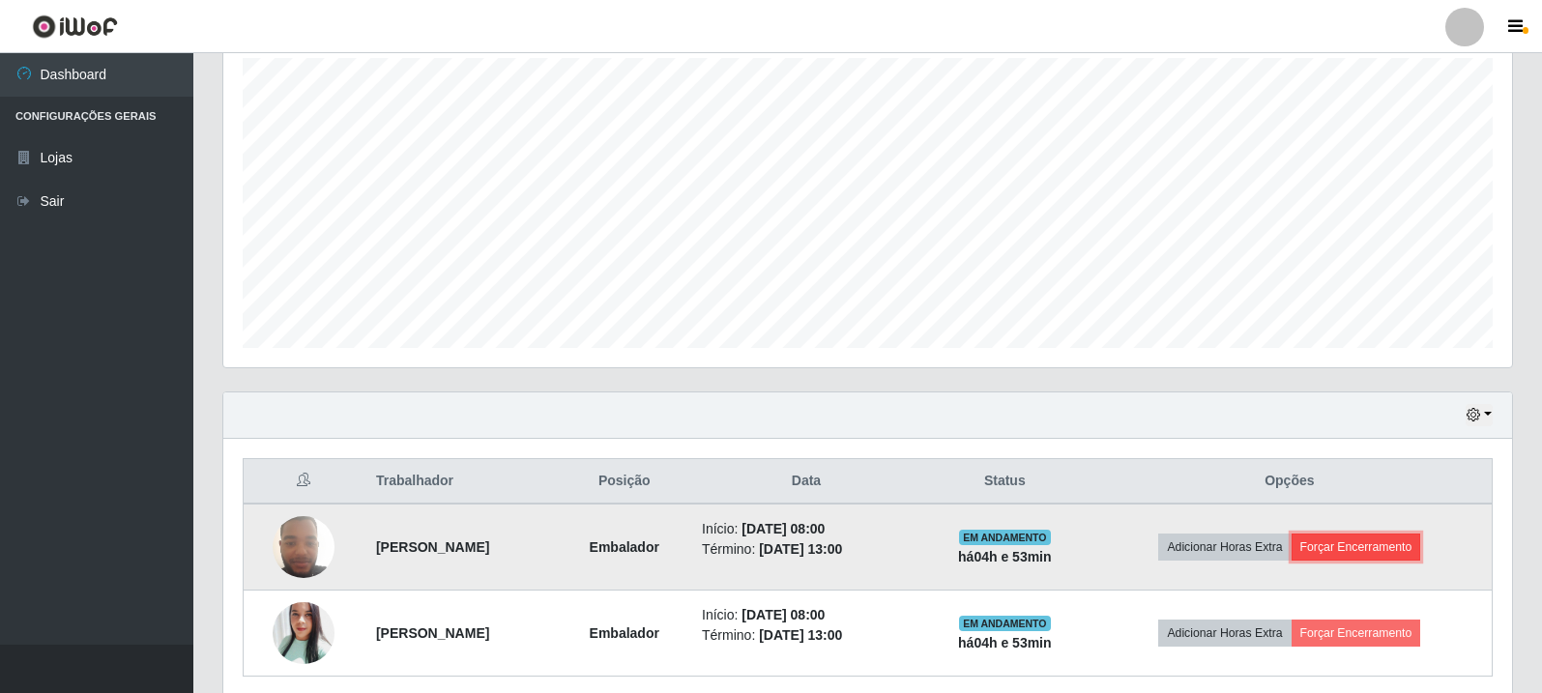
click at [1397, 546] on button "Forçar Encerramento" at bounding box center [1357, 547] width 130 height 27
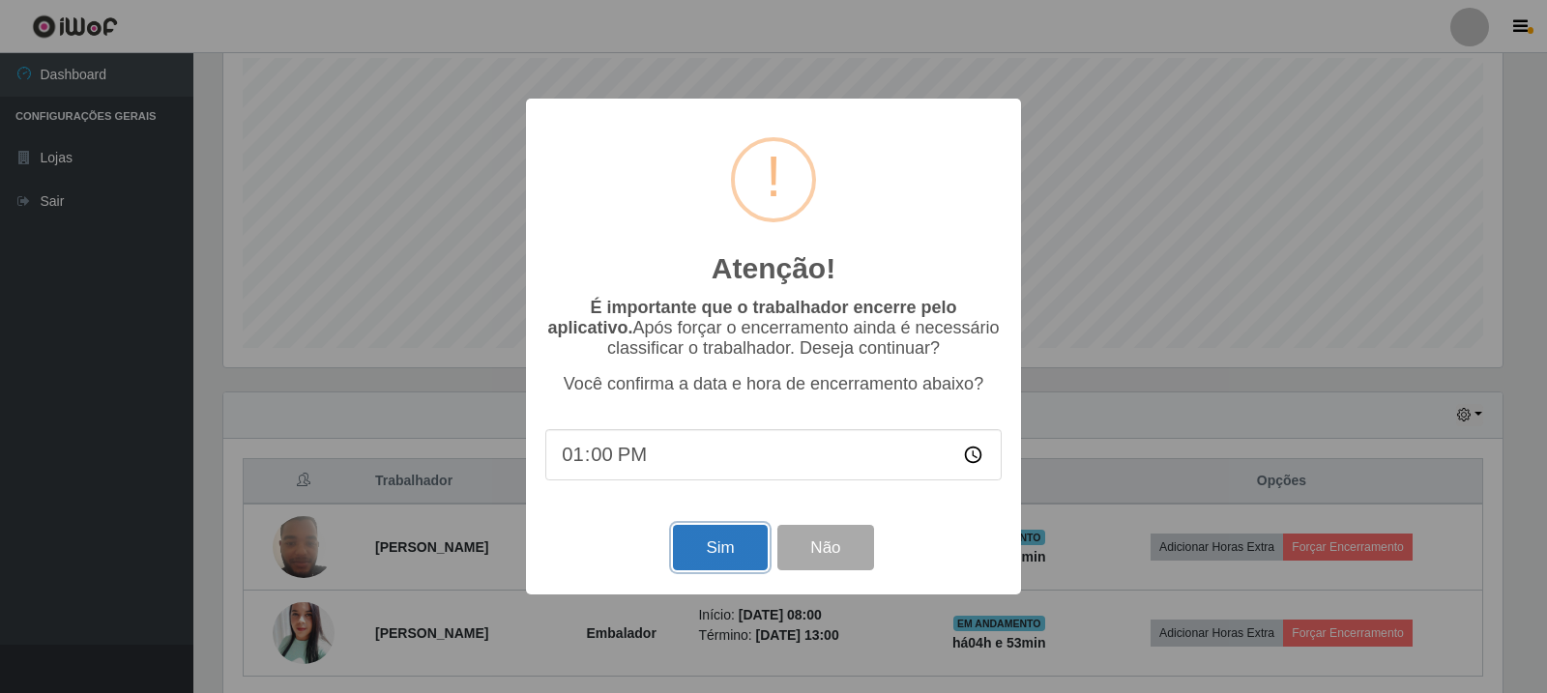
click at [713, 549] on button "Sim" at bounding box center [720, 547] width 94 height 45
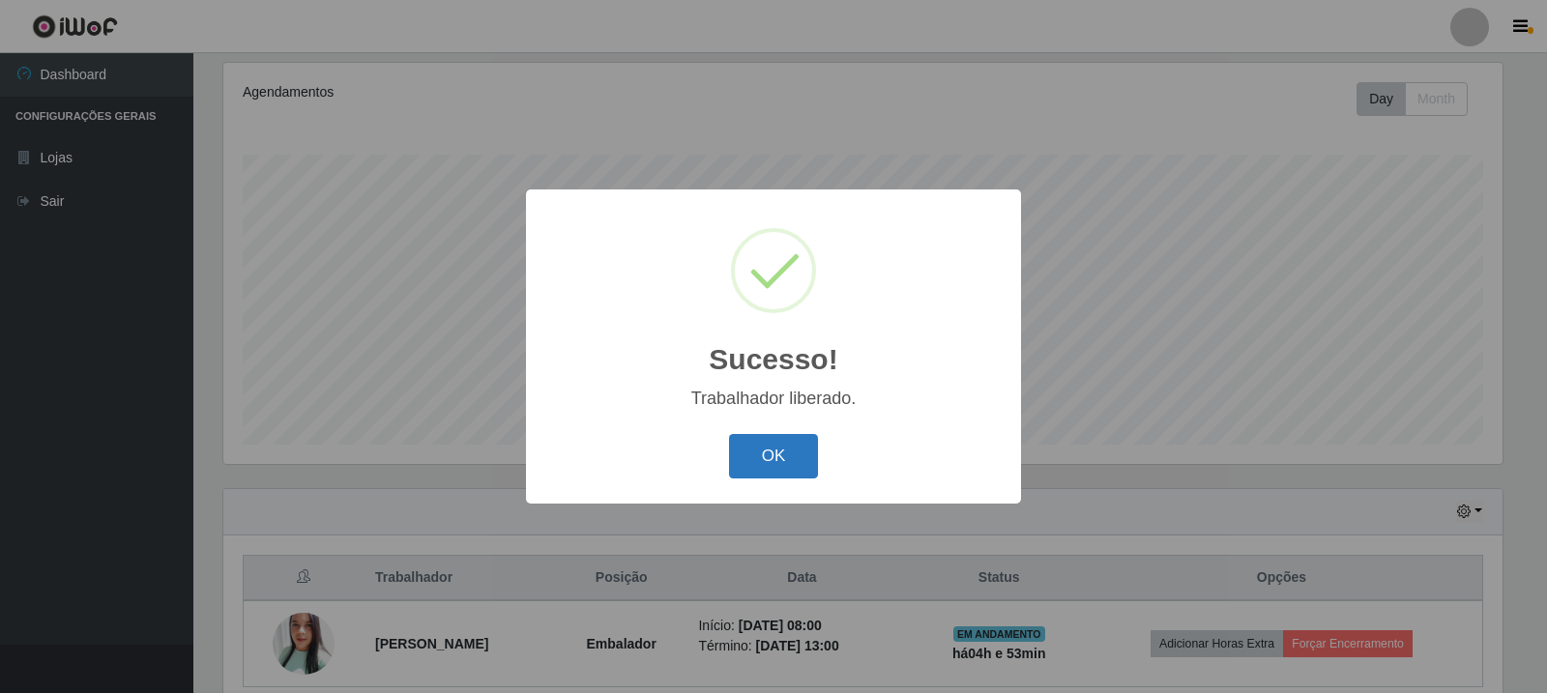
click at [782, 454] on button "OK" at bounding box center [774, 456] width 90 height 45
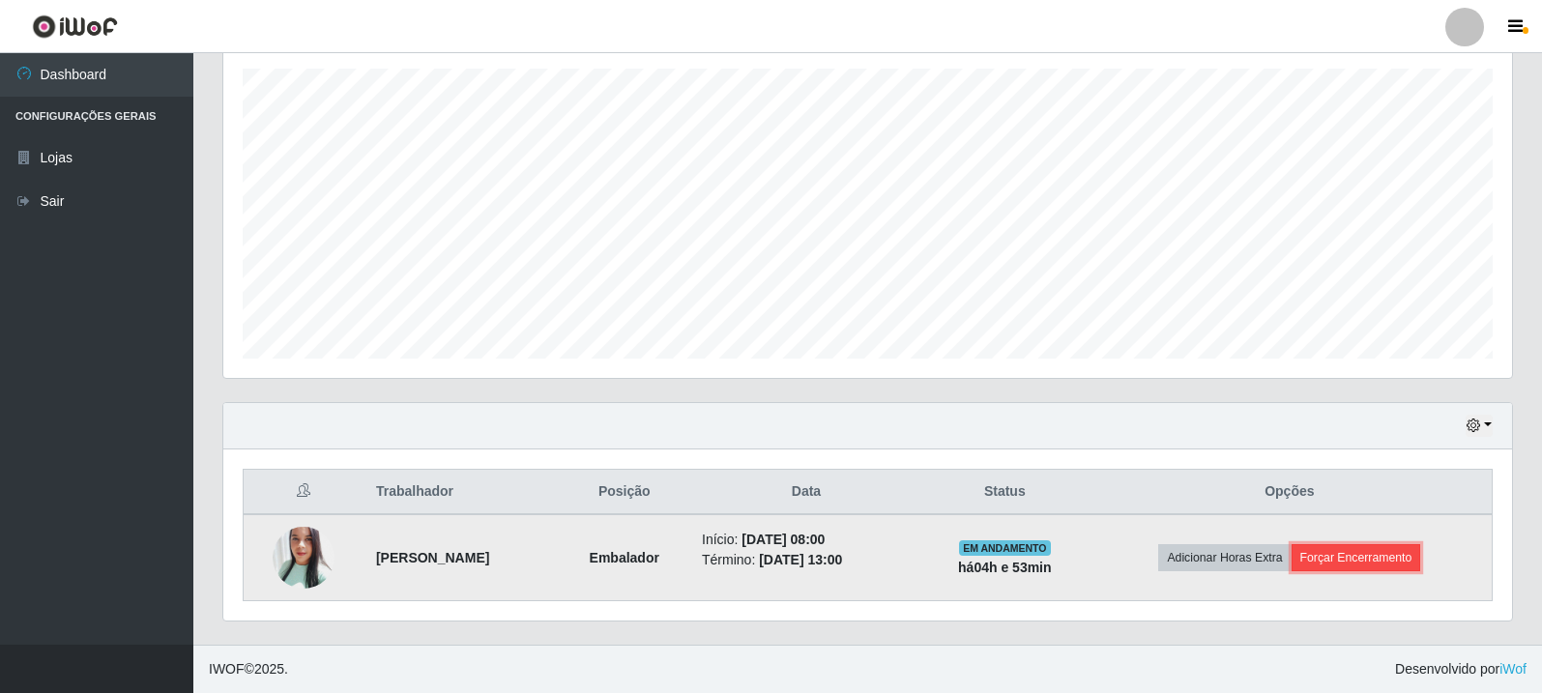
click at [1386, 558] on button "Forçar Encerramento" at bounding box center [1357, 557] width 130 height 27
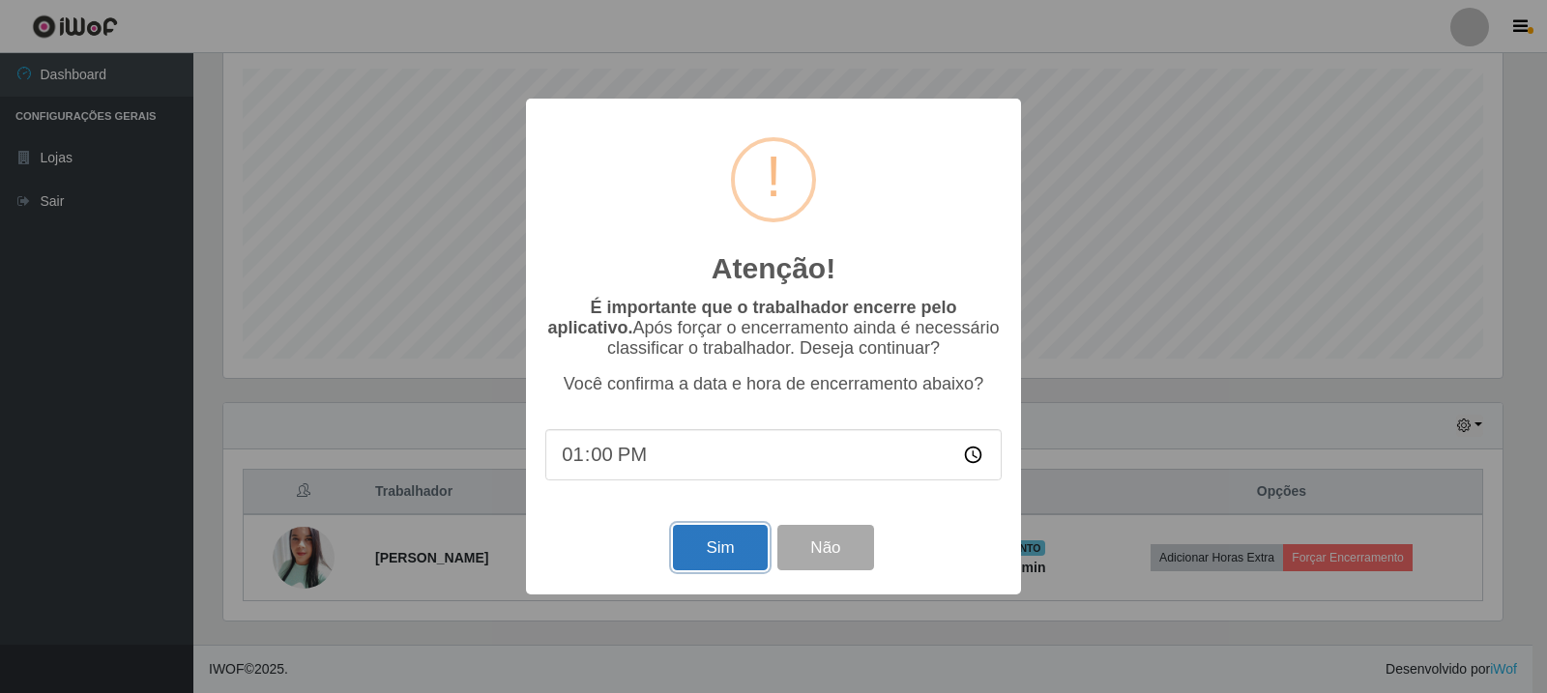
click at [732, 557] on button "Sim" at bounding box center [720, 547] width 94 height 45
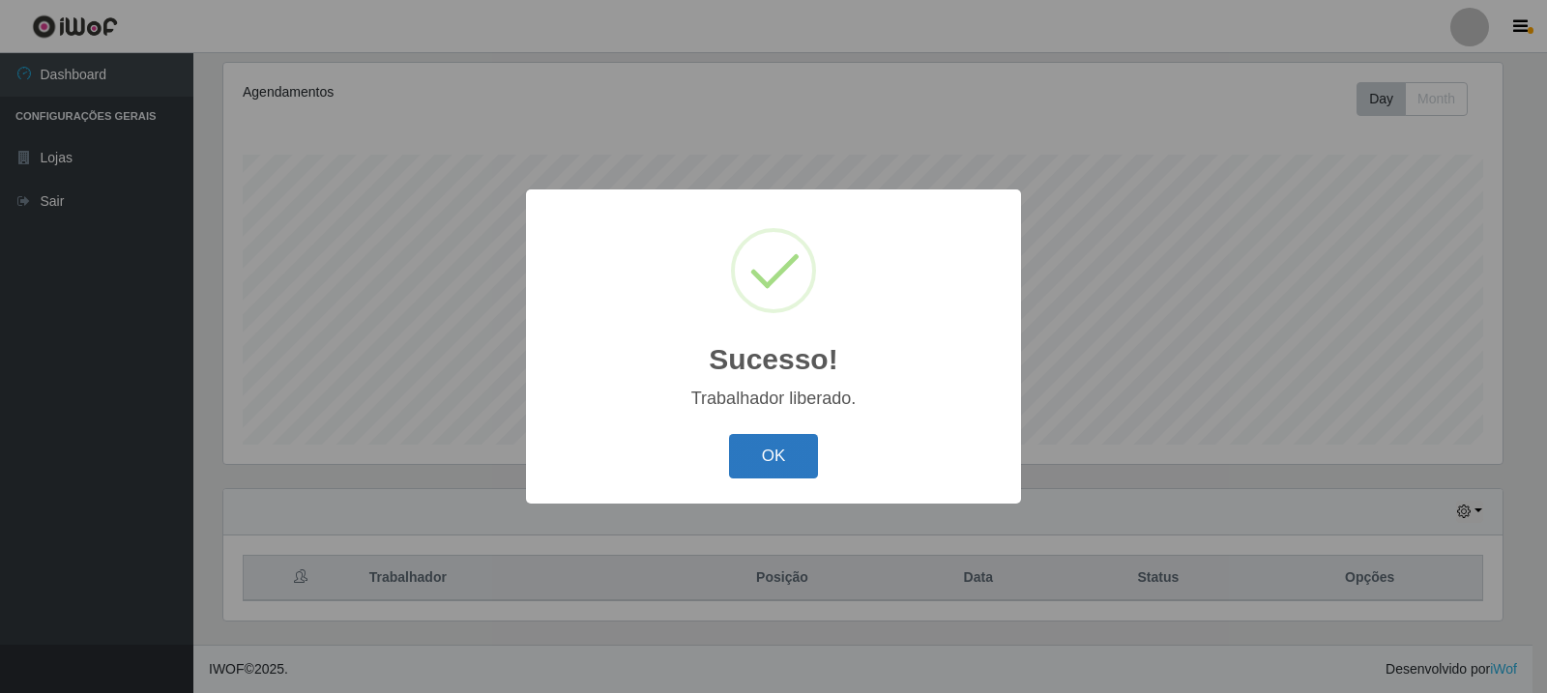
click at [759, 452] on button "OK" at bounding box center [774, 456] width 90 height 45
